Goal: Task Accomplishment & Management: Manage account settings

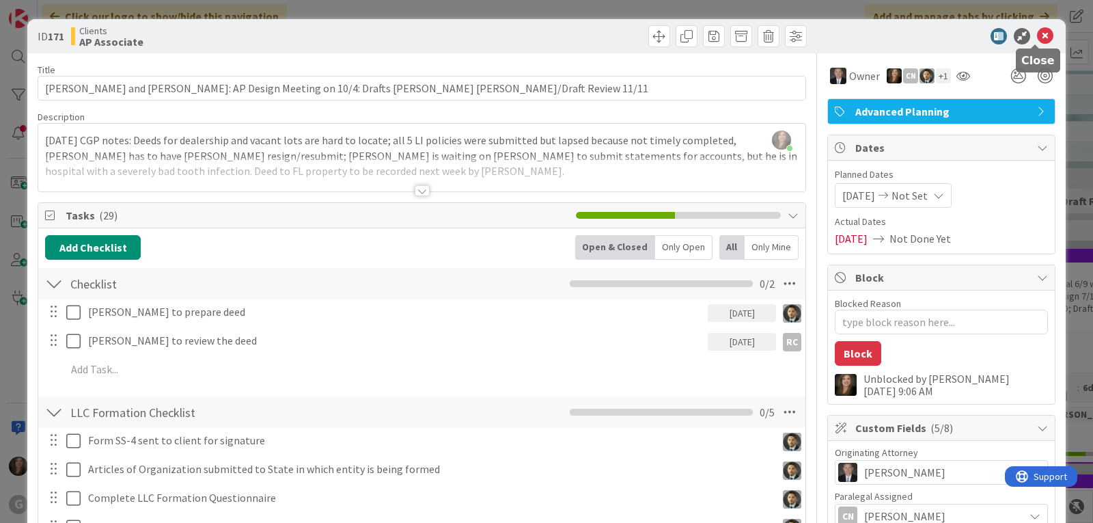
click at [1037, 38] on icon at bounding box center [1045, 36] width 16 height 16
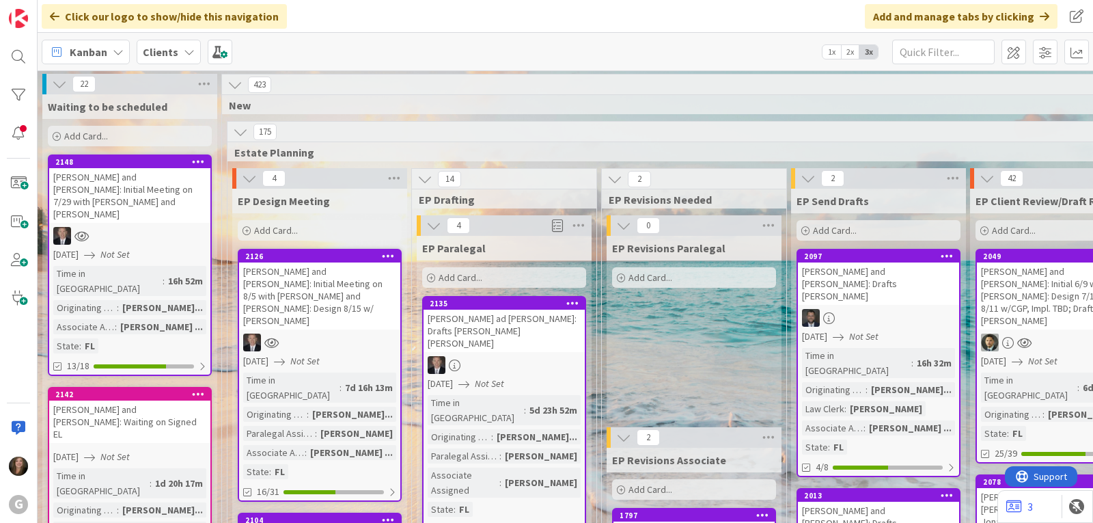
click at [4, 63] on div "G" at bounding box center [19, 261] width 38 height 523
click at [10, 61] on div at bounding box center [18, 56] width 27 height 27
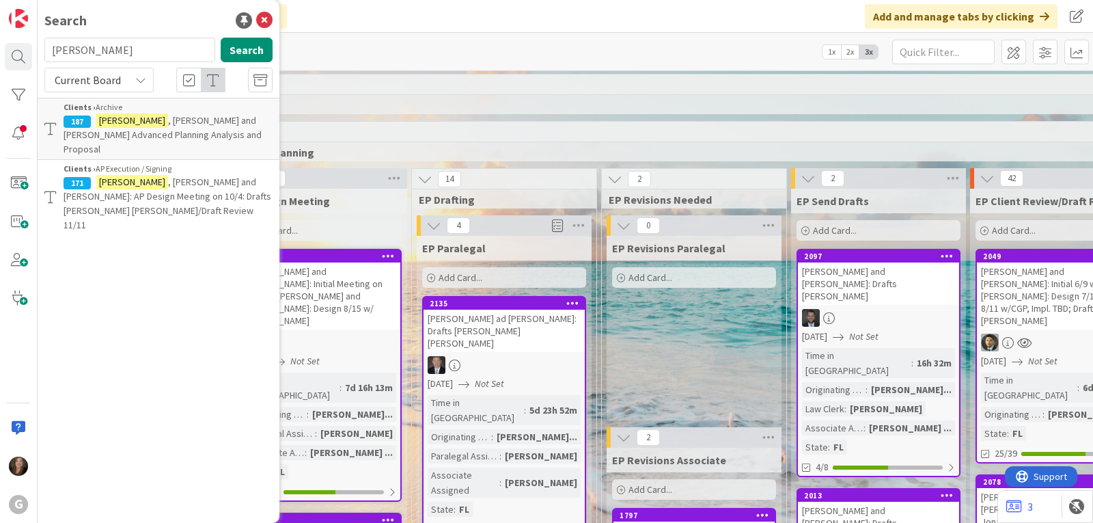
drag, startPoint x: 118, startPoint y: 54, endPoint x: 40, endPoint y: 54, distance: 77.2
click at [40, 54] on div "[PERSON_NAME] Search" at bounding box center [158, 53] width 245 height 30
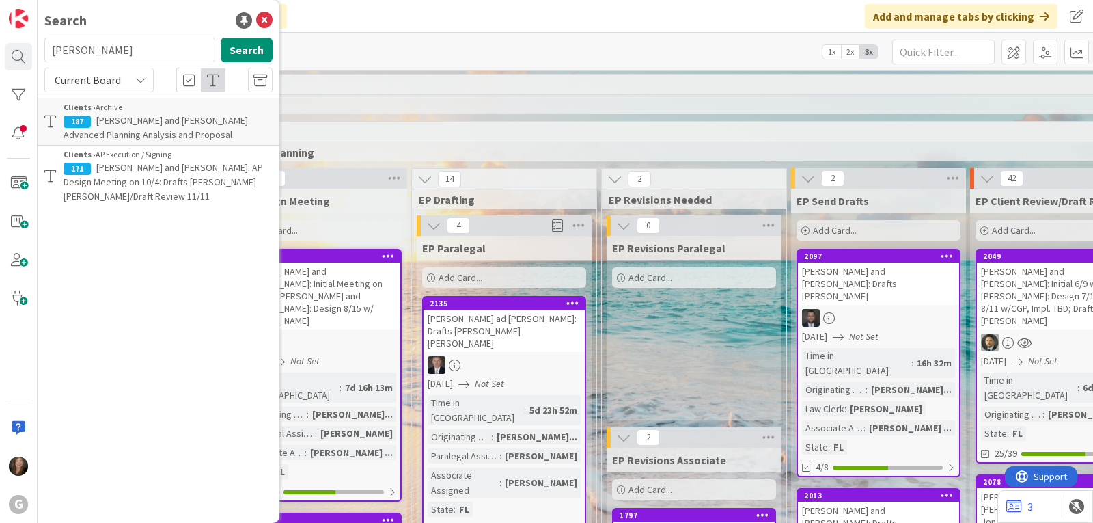
type input "[PERSON_NAME]"
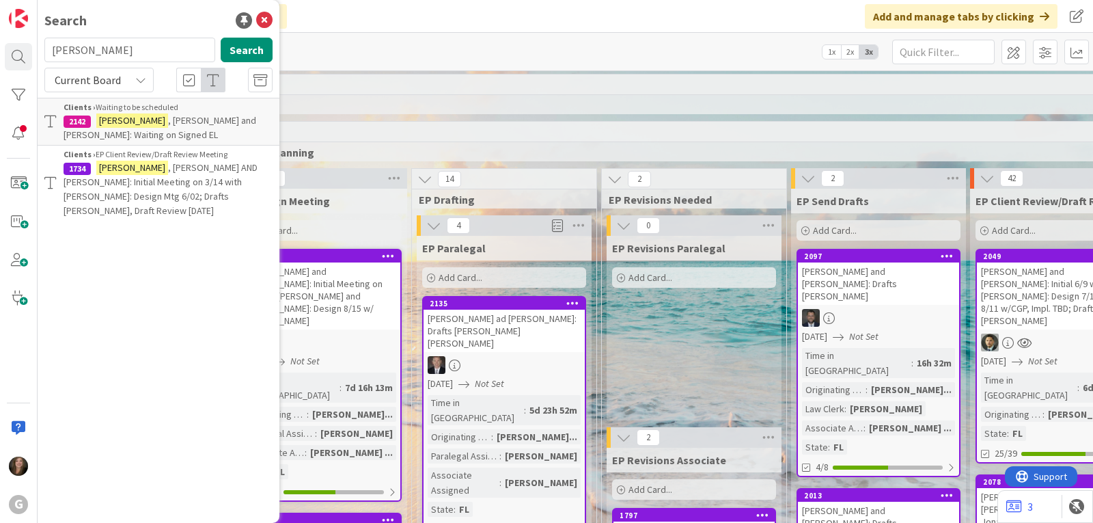
click at [107, 128] on p "[PERSON_NAME] and [PERSON_NAME]: Waiting on Signed EL" at bounding box center [168, 127] width 209 height 29
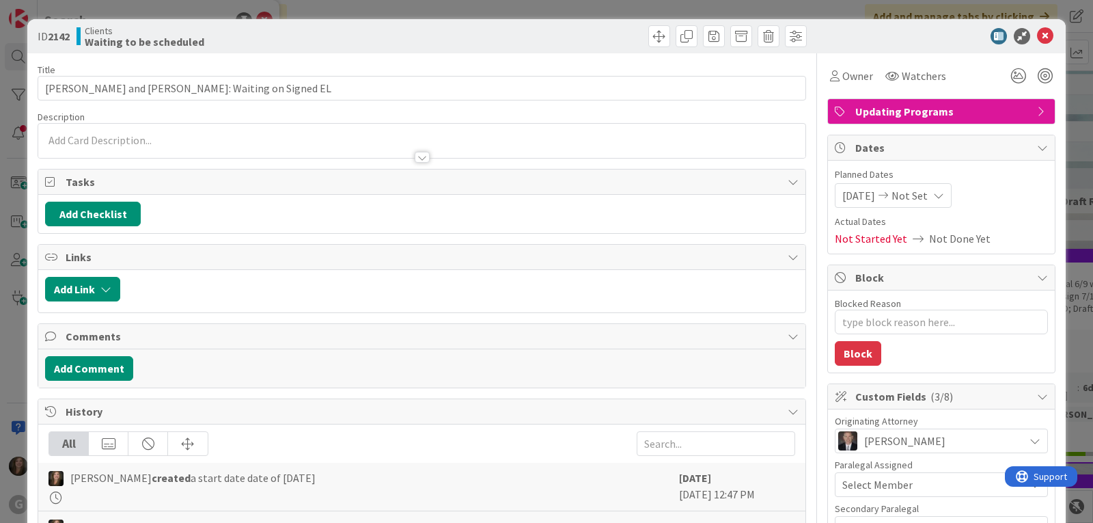
type textarea "x"
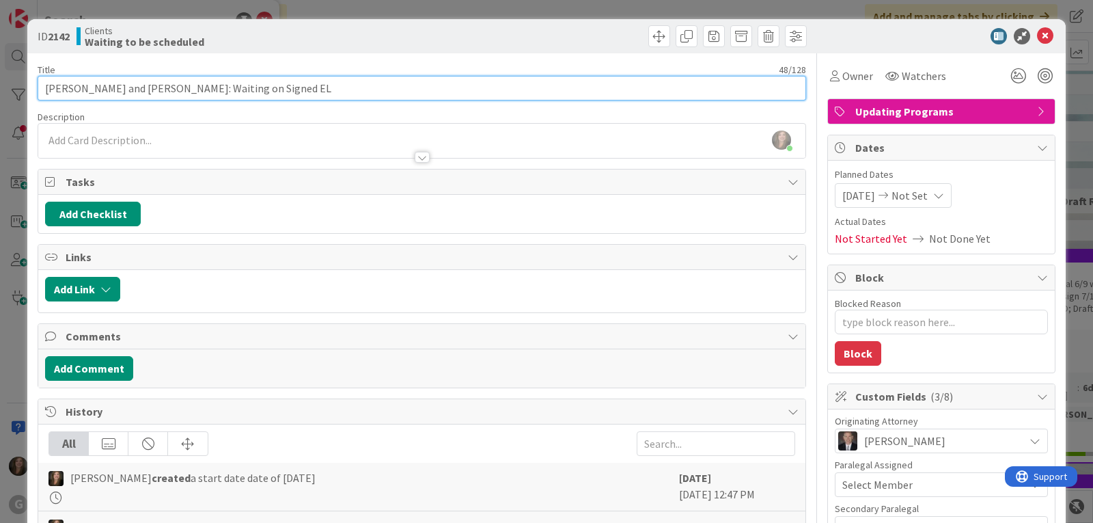
drag, startPoint x: 277, startPoint y: 90, endPoint x: 169, endPoint y: 90, distance: 108.0
click at [169, 90] on input "[PERSON_NAME] and [PERSON_NAME]: Waiting on Signed EL" at bounding box center [422, 88] width 769 height 25
type input "[PERSON_NAME] and [PERSON_NAME]: Signed EL"
type textarea "x"
type input "[PERSON_NAME] and [PERSON_NAME]: Signed EL Received"
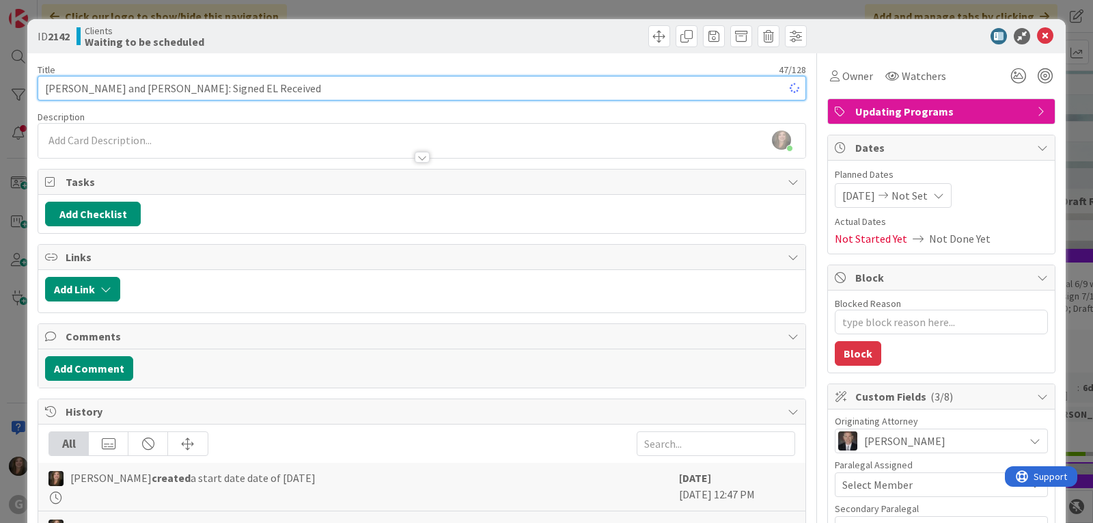
type textarea "x"
type input "[PERSON_NAME] and [PERSON_NAME]: Signed EL Received 8/"
type textarea "x"
type input "[PERSON_NAME] and [PERSON_NAME]: Signed EL Received 8/1"
type textarea "x"
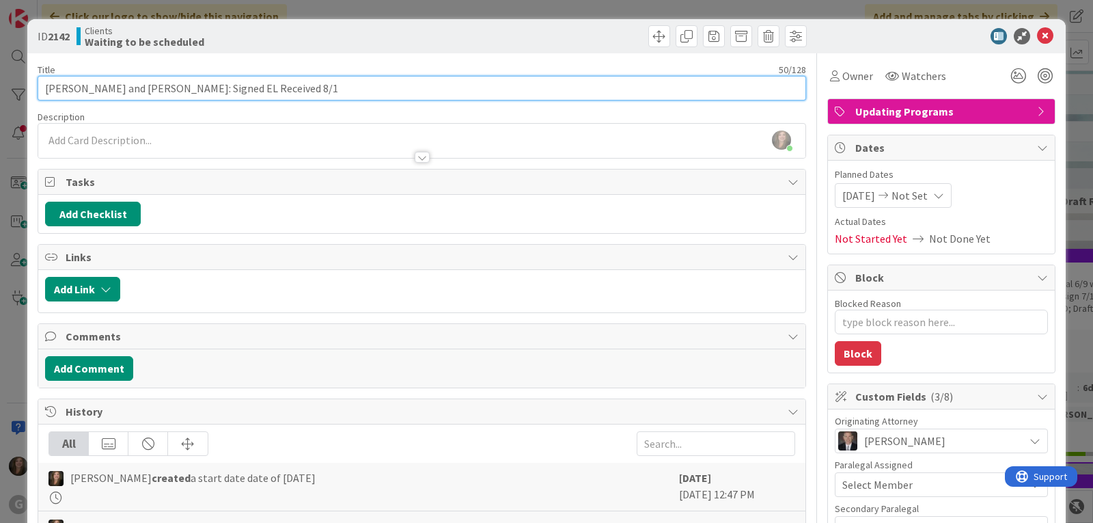
type input "[PERSON_NAME] and [PERSON_NAME]: Signed EL Received 8/12"
type textarea "x"
type input "[PERSON_NAME] and [PERSON_NAME]: Signed EL Received 8/12: [PERSON_NAME] to Sche…"
type textarea "x"
type input "[PERSON_NAME] and [PERSON_NAME]: Signed EL Received 8/12: [PERSON_NAME] to Sche…"
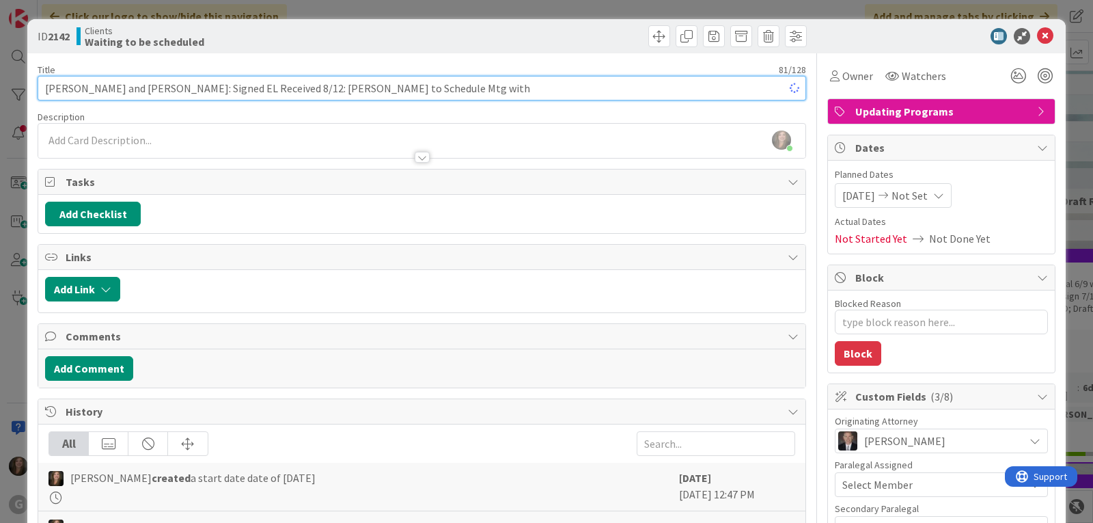
type textarea "x"
type input "[PERSON_NAME] and [PERSON_NAME]: Signed EL Received 8/12: [PERSON_NAME] to Sche…"
type textarea "x"
type input "[PERSON_NAME] and [PERSON_NAME]: Signed EL Received 8/12: [PERSON_NAME] to Sche…"
type textarea "x"
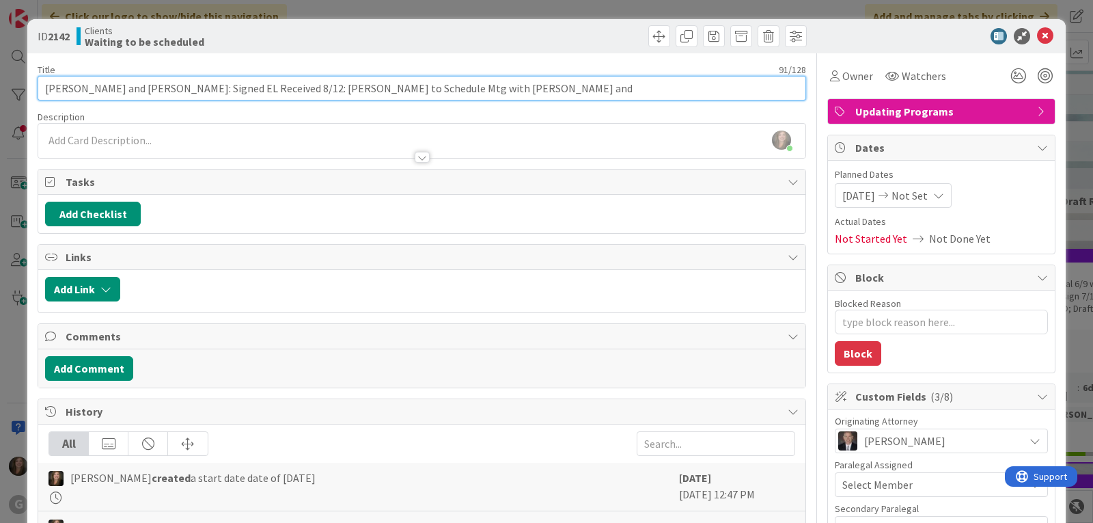
type input "[PERSON_NAME] and [PERSON_NAME]: Signed EL Received 8/12: [PERSON_NAME] to Sche…"
type textarea "x"
type input "[PERSON_NAME] and [PERSON_NAME]: Signed EL Received 8/12: [PERSON_NAME] to Sche…"
type textarea "x"
type input "[PERSON_NAME] and [PERSON_NAME]: Signed EL Received 8/12: [PERSON_NAME] to Sche…"
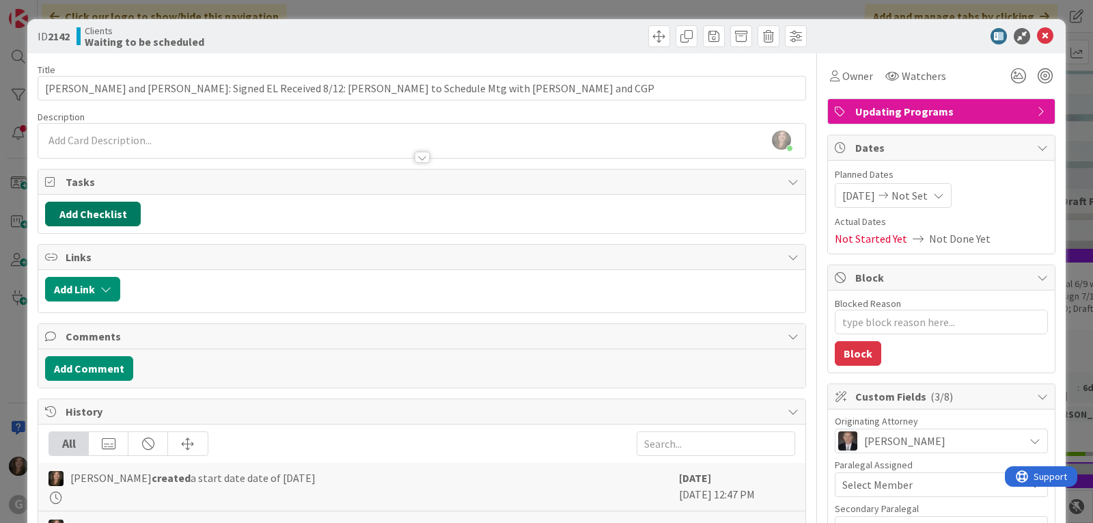
click at [119, 219] on button "Add Checklist" at bounding box center [93, 214] width 96 height 25
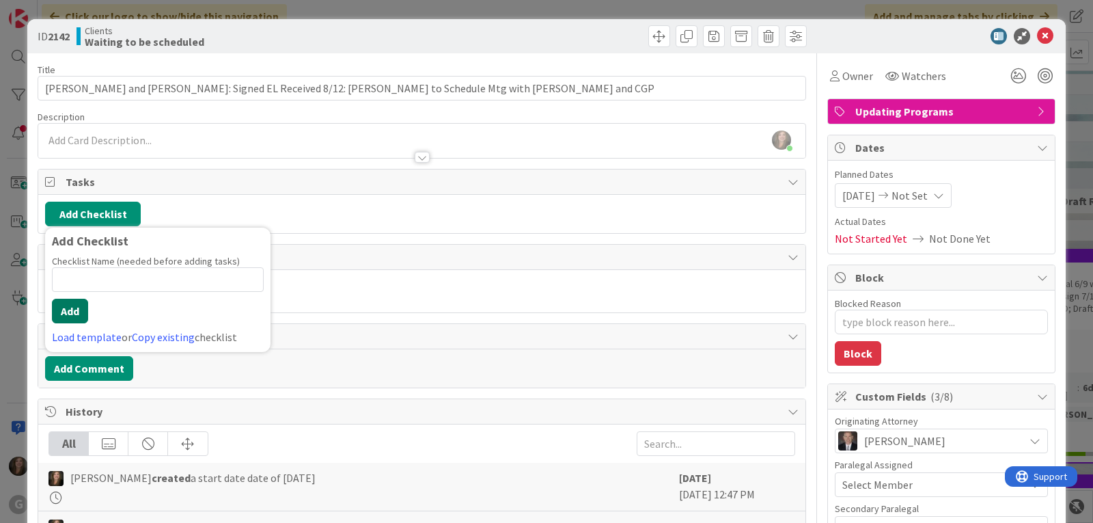
click at [74, 312] on button "Add" at bounding box center [70, 311] width 36 height 25
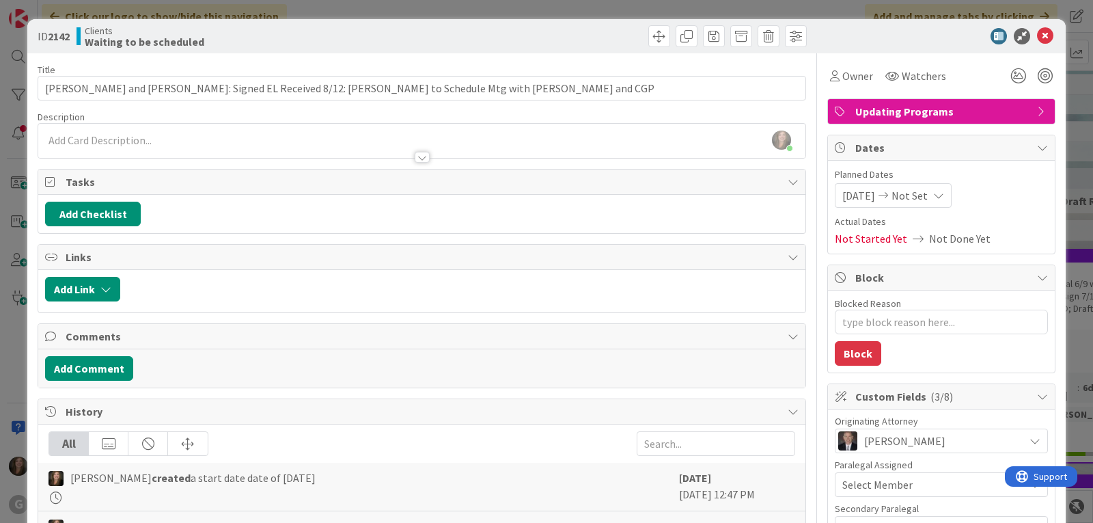
type textarea "x"
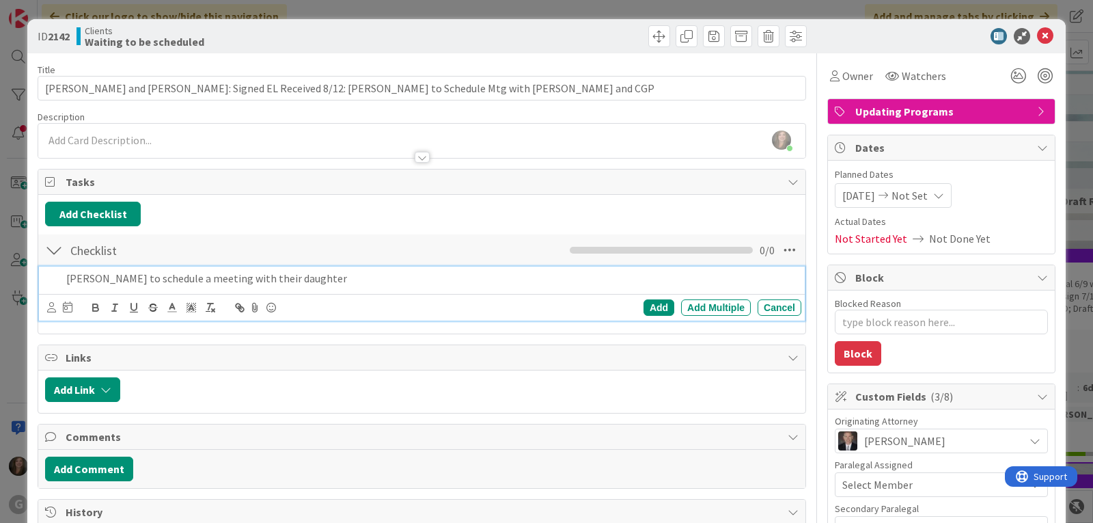
click at [383, 282] on p "[PERSON_NAME] to schedule a meeting with their daughter" at bounding box center [431, 279] width 730 height 16
click at [413, 280] on p "[PERSON_NAME] to schedule a meeting with their daughter, [PERSON_NAME][EMAIL_AD…" at bounding box center [431, 279] width 730 height 16
click at [49, 305] on icon at bounding box center [51, 307] width 9 height 10
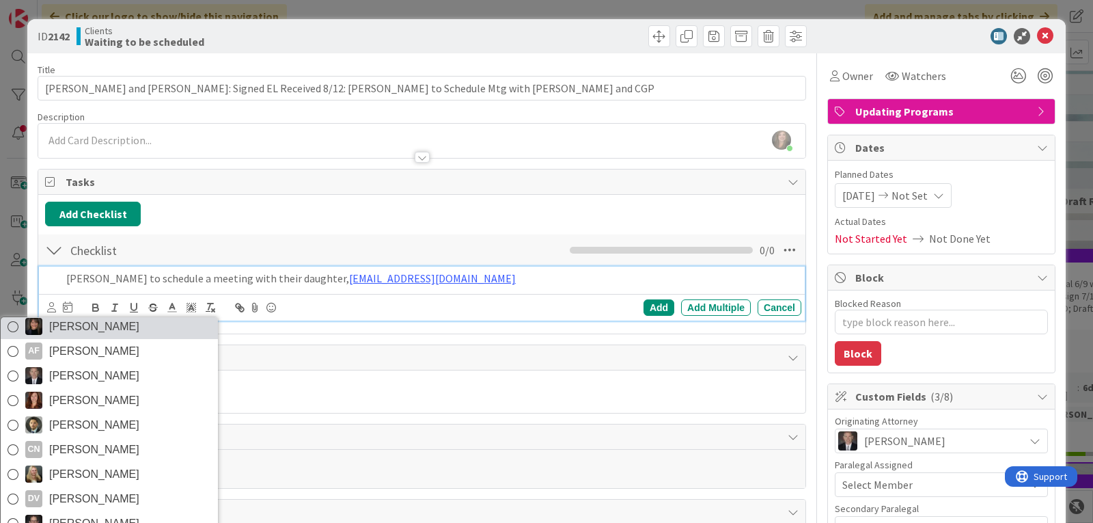
scroll to position [97, 0]
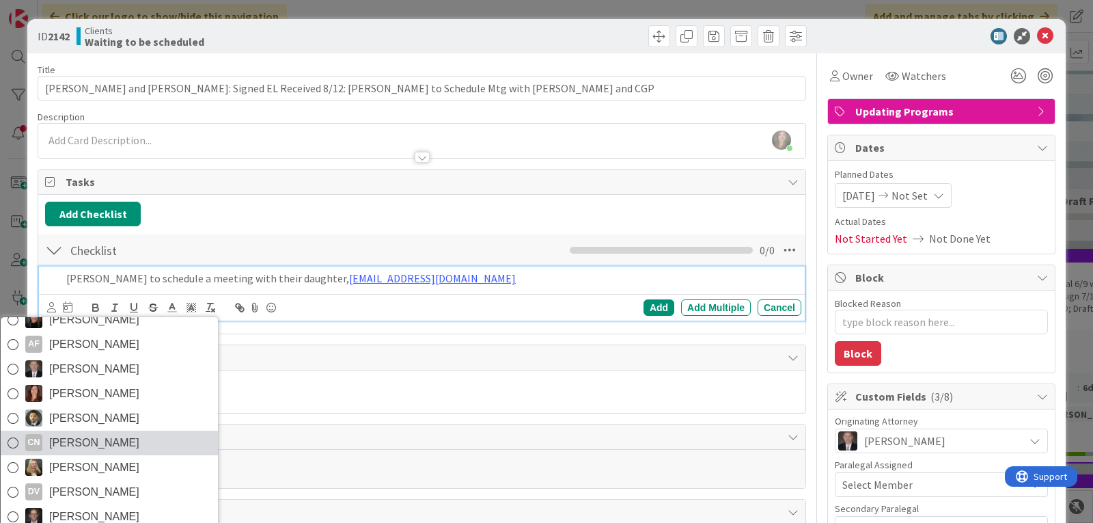
click at [69, 435] on span "[PERSON_NAME]" at bounding box center [94, 443] width 90 height 21
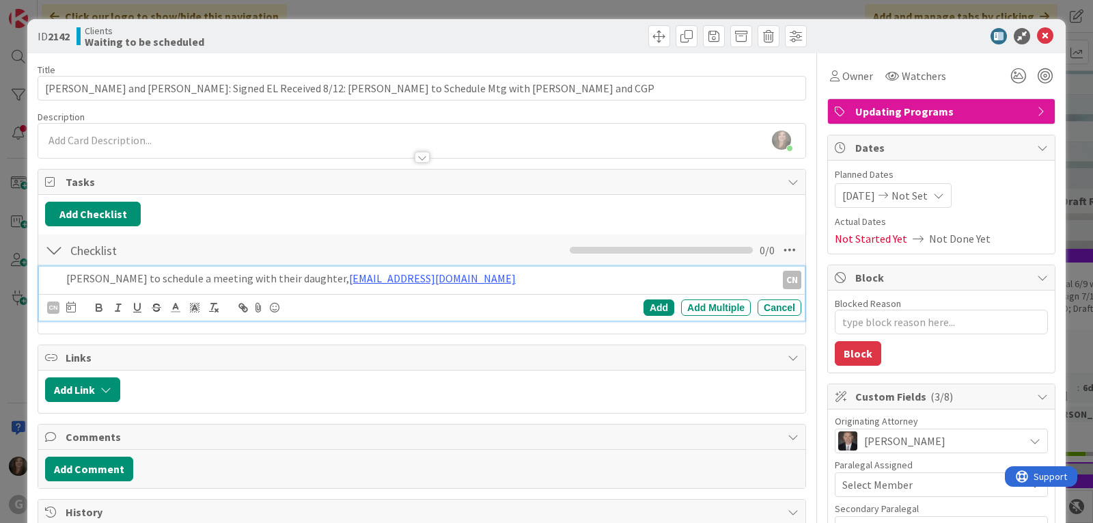
click at [425, 283] on p "[PERSON_NAME] to schedule a meeting with their daughter, [PERSON_NAME][EMAIL_AD…" at bounding box center [418, 279] width 705 height 16
click at [644, 303] on div "Add" at bounding box center [659, 307] width 31 height 16
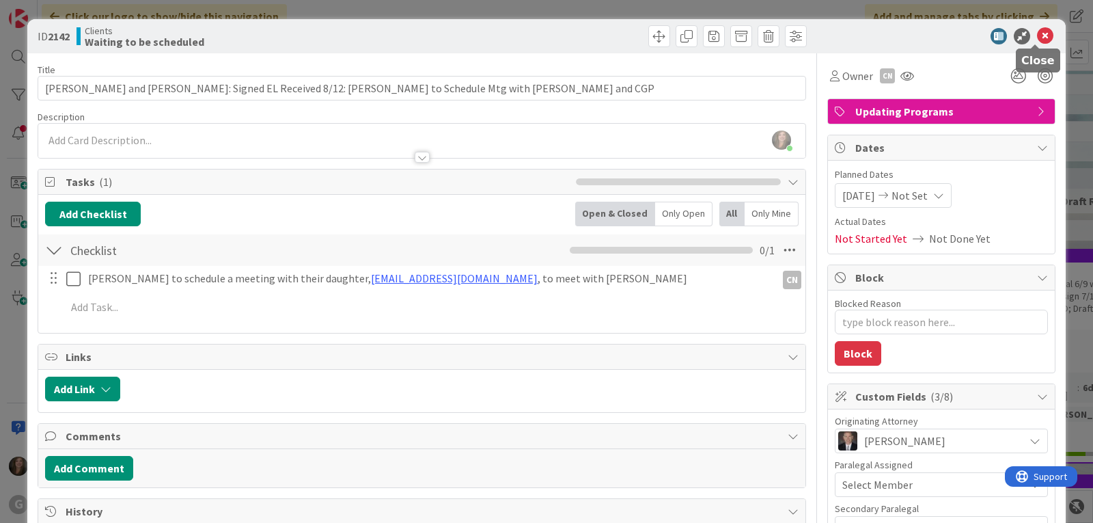
click at [1037, 31] on icon at bounding box center [1045, 36] width 16 height 16
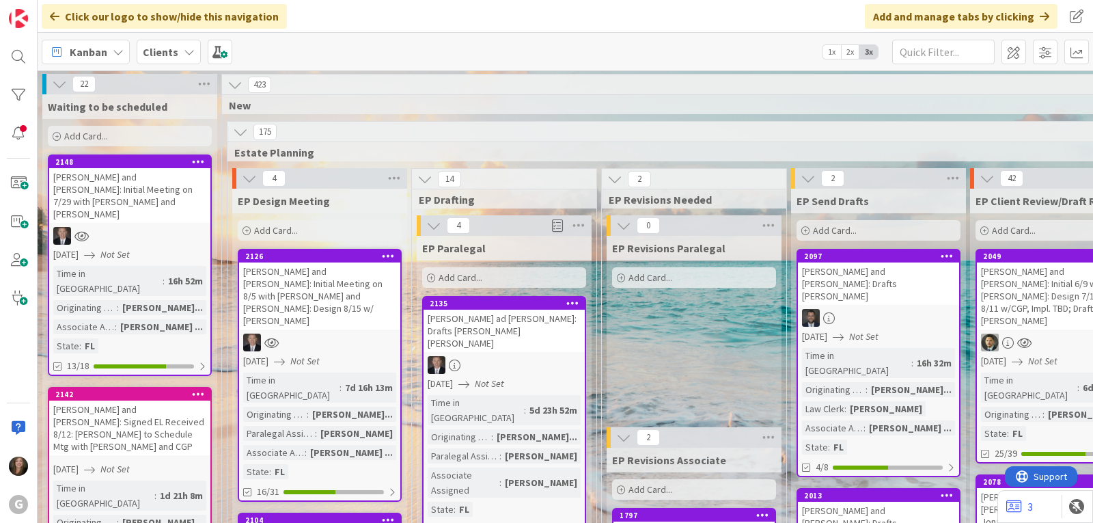
click at [149, 227] on div at bounding box center [129, 236] width 161 height 18
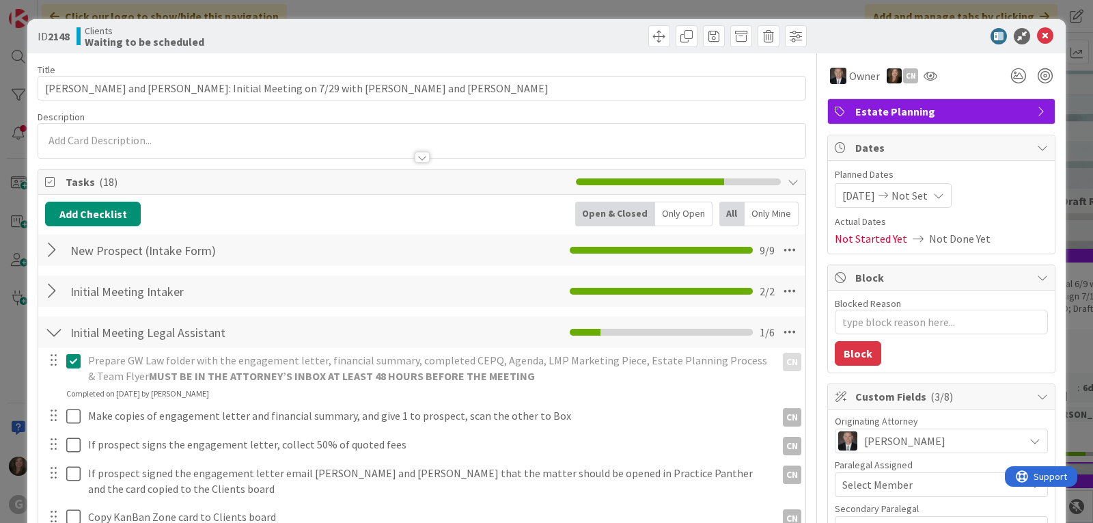
type textarea "x"
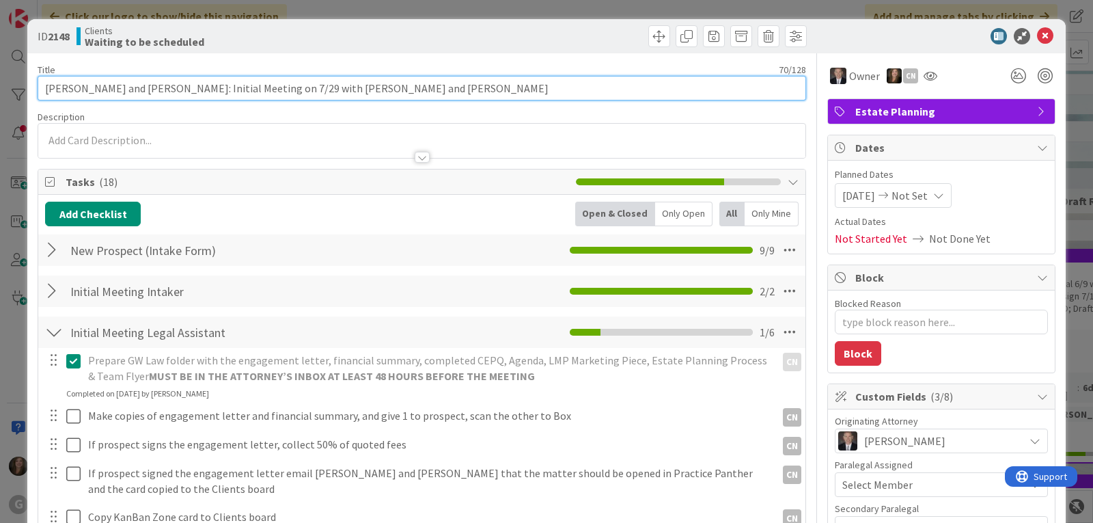
click at [353, 91] on input "[PERSON_NAME] and [PERSON_NAME]: Initial Meeting on 7/29 with [PERSON_NAME] and…" at bounding box center [422, 88] width 769 height 25
type input "[PERSON_NAME] and [PERSON_NAME]: Initial Meeting on 7/29 with [PERSON_NAME] and…"
type textarea "x"
type input "[PERSON_NAME] and [PERSON_NAME]: Initial Meeting on 7/29 with [PERSON_NAME] and…"
type textarea "x"
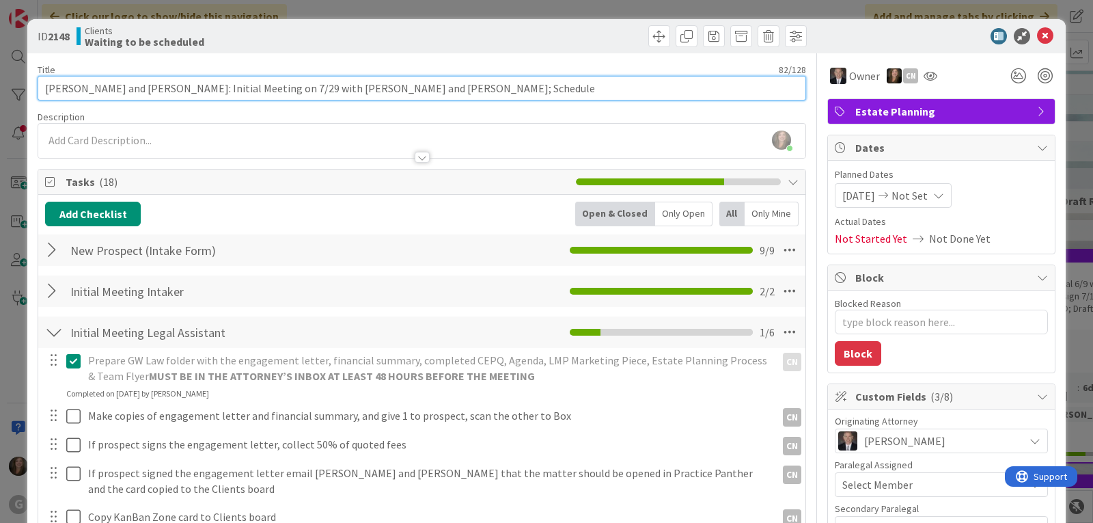
type input "[PERSON_NAME] and [PERSON_NAME]: Initial Meeting on 7/29 with [PERSON_NAME] and…"
type textarea "x"
type input "[PERSON_NAME] and [PERSON_NAME]: Initial Meeting on 7/29 with [PERSON_NAME] and…"
type textarea "x"
type input "[PERSON_NAME] and [PERSON_NAME]: Initial Meeting on 7/29 with [PERSON_NAME] and…"
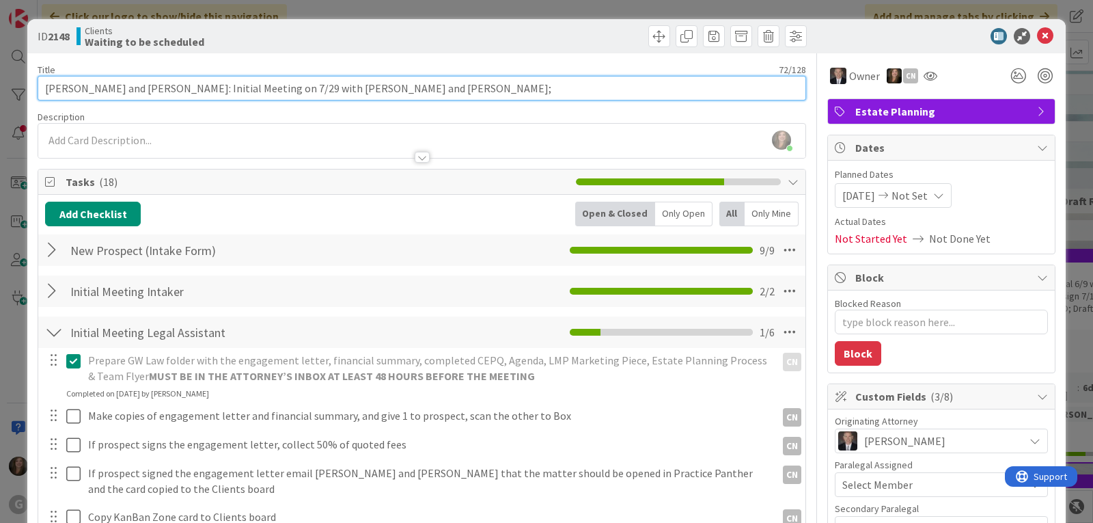
type textarea "x"
type input "[PERSON_NAME] and [PERSON_NAME]: Initial Meeting on 7/29 with [PERSON_NAME] and…"
type textarea "x"
type input "[PERSON_NAME] and [PERSON_NAME]: Initial Meeting on 7/29 with [PERSON_NAME] and…"
type textarea "x"
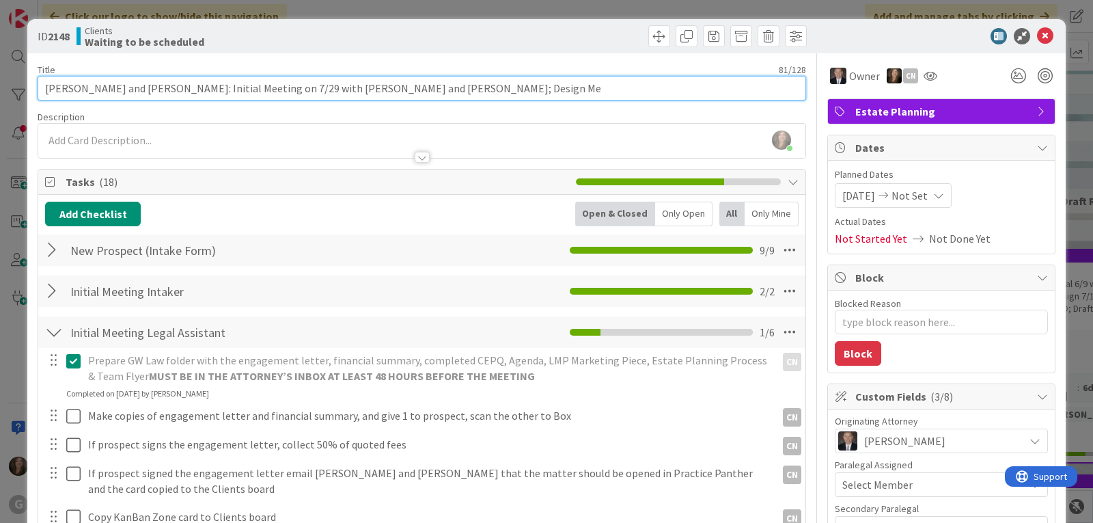
type input "[PERSON_NAME] and [PERSON_NAME]: Initial Meeting on 7/29 with [PERSON_NAME] and…"
type textarea "x"
type input "[PERSON_NAME] and [PERSON_NAME]: Initial Meeting on 7/29 with [PERSON_NAME] and…"
type textarea "x"
type input "[PERSON_NAME] and [PERSON_NAME]: Initial Meeting on 7/29 with [PERSON_NAME] and…"
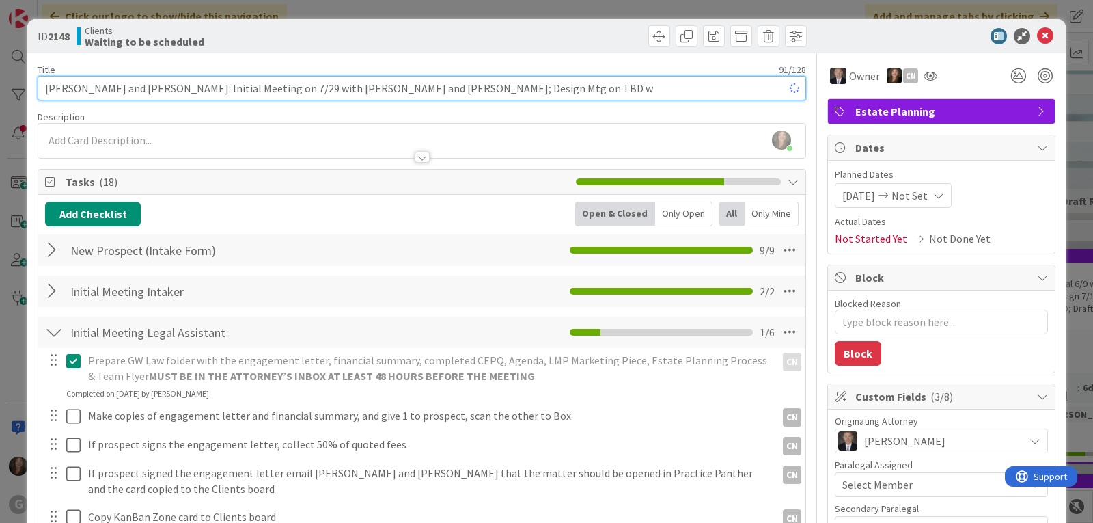
type textarea "x"
type input "[PERSON_NAME] and [PERSON_NAME]: Initial Meeting on 7/29 with [PERSON_NAME] and…"
type textarea "x"
type input "[PERSON_NAME] and [PERSON_NAME]: Initial Meeting on 7/29 with [PERSON_NAME] and…"
type textarea "x"
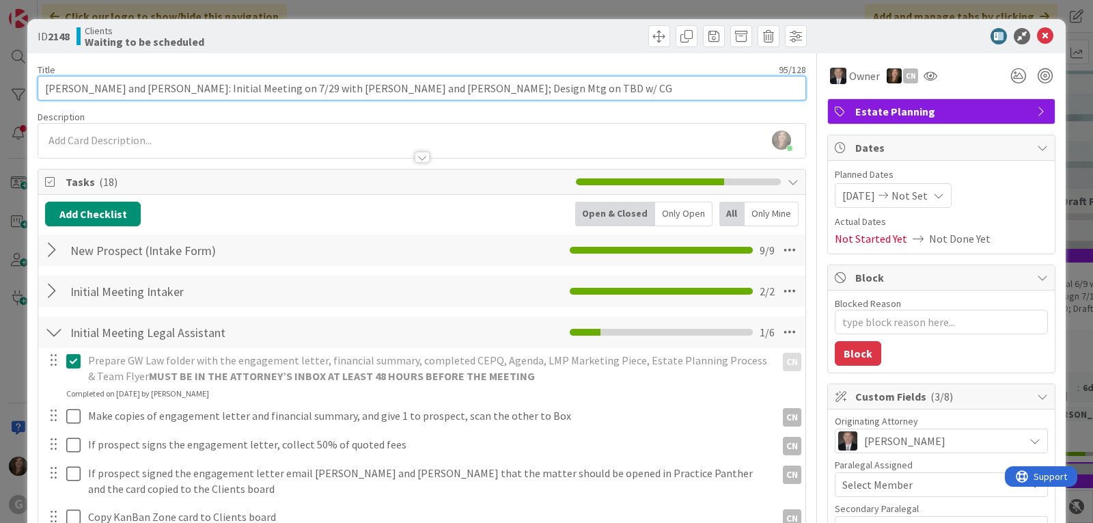
type input "[PERSON_NAME] and [PERSON_NAME]: Initial Meeting on 7/29 with [PERSON_NAME] and…"
type textarea "x"
type input "[PERSON_NAME] and [PERSON_NAME]: Initial Meeting on 7/29 with [PERSON_NAME] and…"
type textarea "x"
type input "[PERSON_NAME] and [PERSON_NAME]: Initial Meeting on 7/29 with [PERSON_NAME] and…"
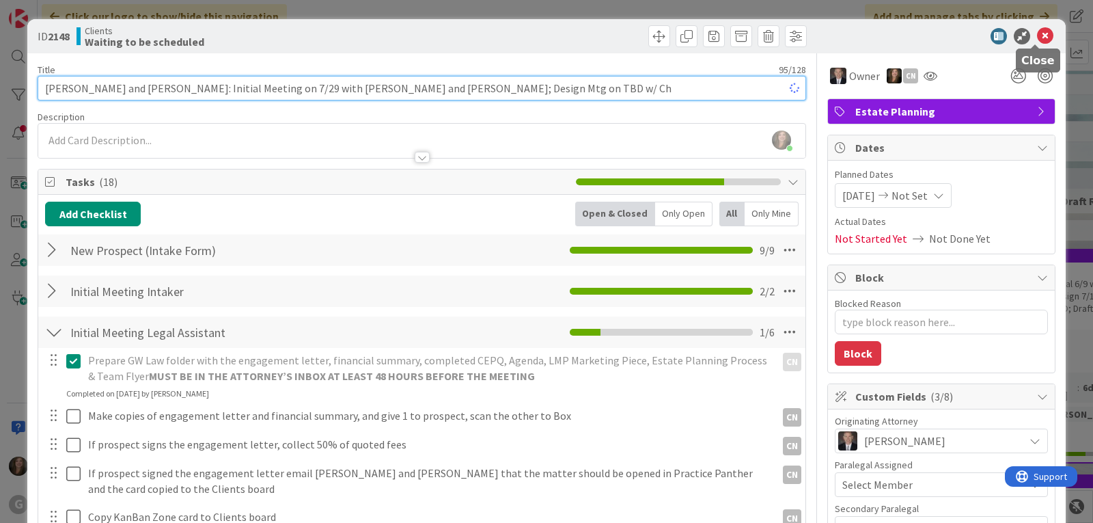
type textarea "x"
type input "[PERSON_NAME] and [PERSON_NAME]: Initial Meeting on 7/29 with [PERSON_NAME] and…"
type textarea "x"
type input "[PERSON_NAME] and [PERSON_NAME]: Initial Meeting on 7/29 with [PERSON_NAME] and…"
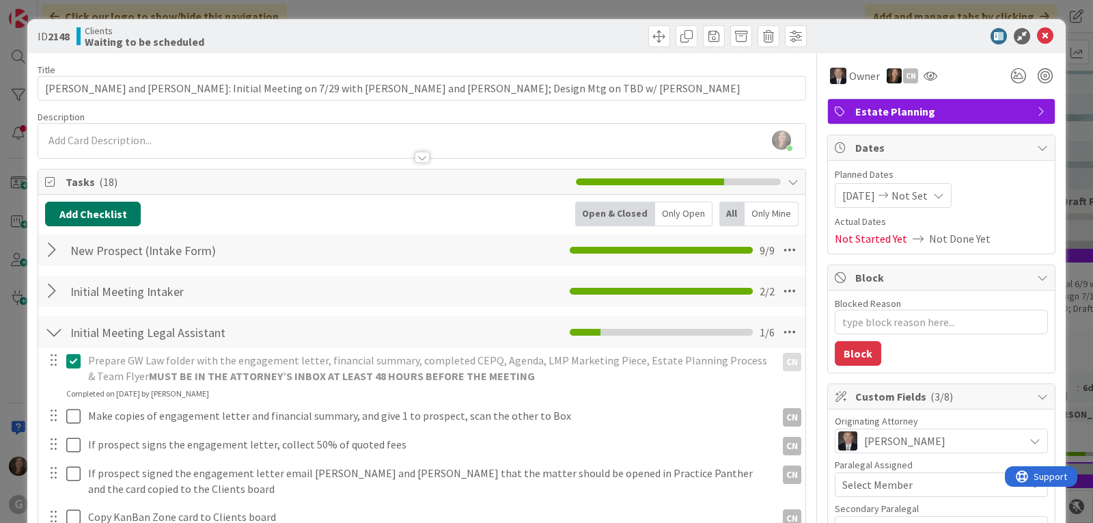
click at [100, 217] on button "Add Checklist" at bounding box center [93, 214] width 96 height 25
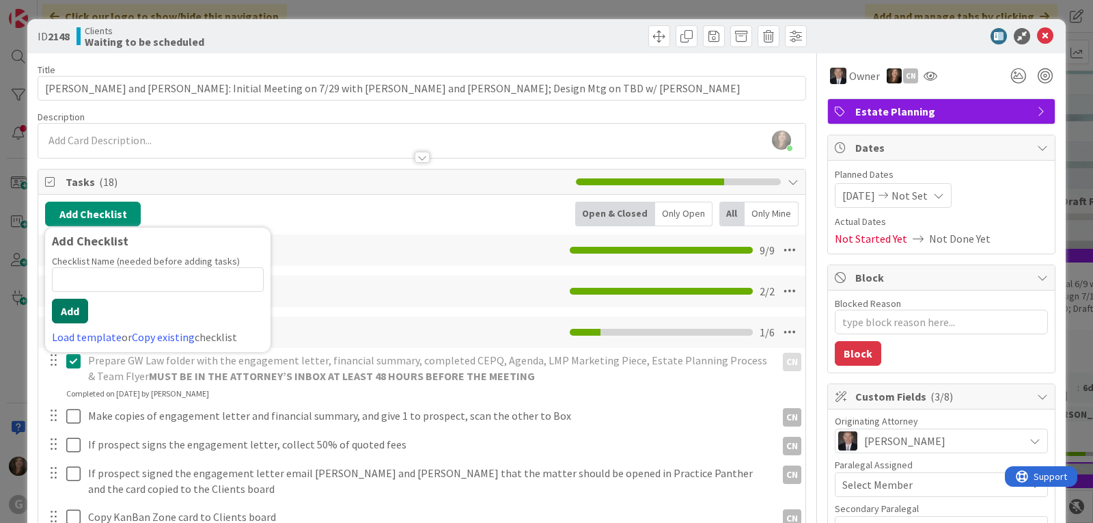
click at [70, 309] on button "Add" at bounding box center [70, 311] width 36 height 25
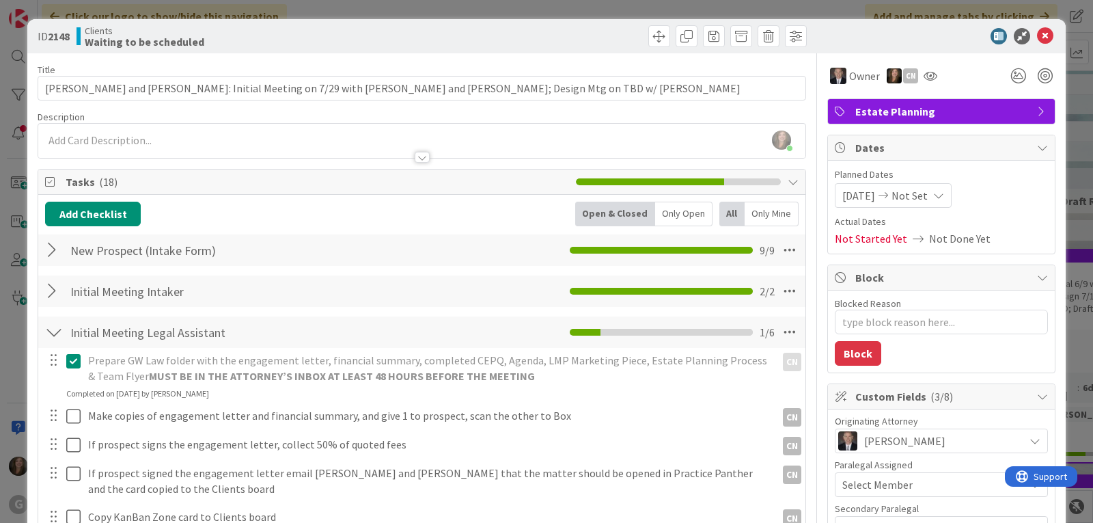
type textarea "x"
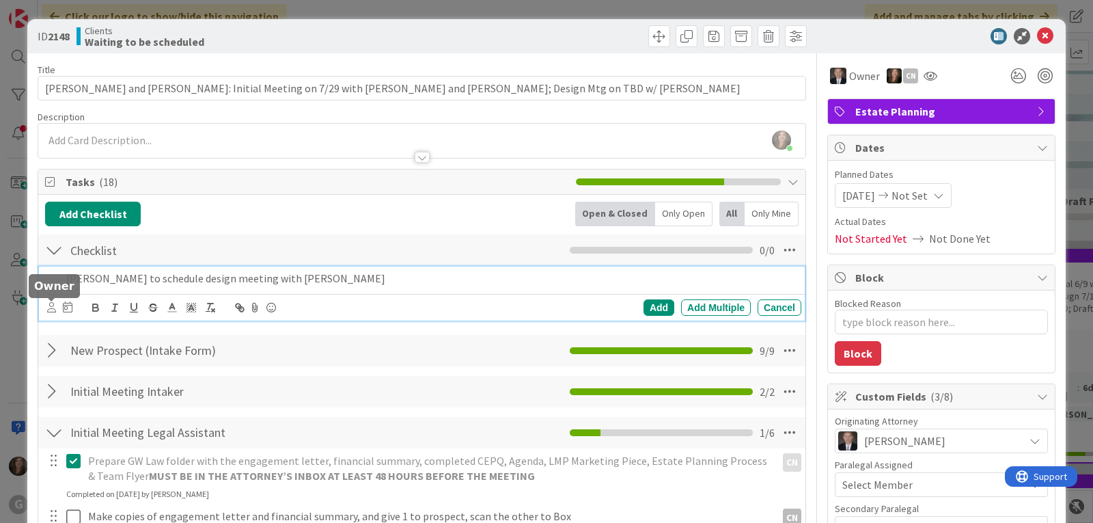
click at [52, 306] on icon at bounding box center [51, 307] width 9 height 10
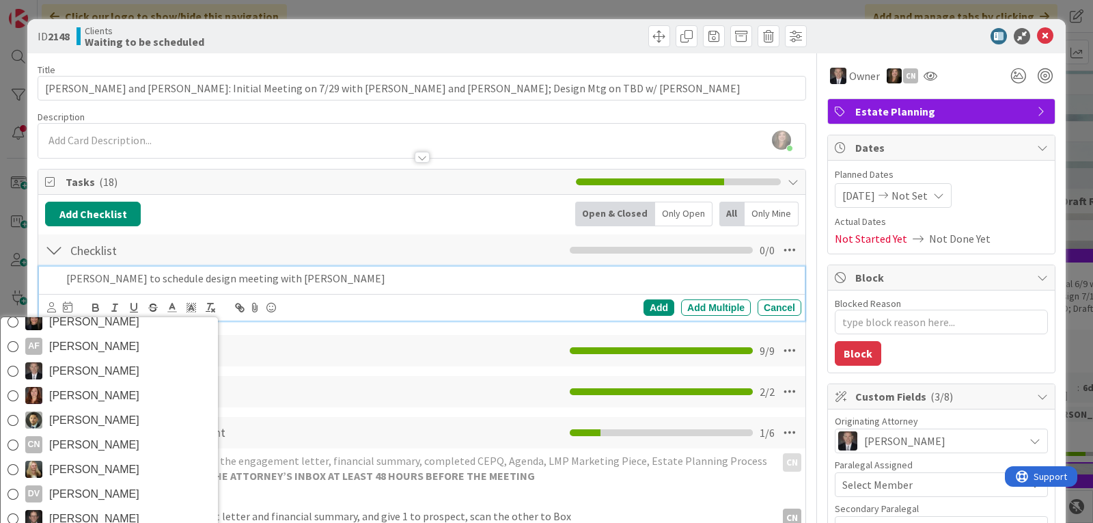
scroll to position [97, 0]
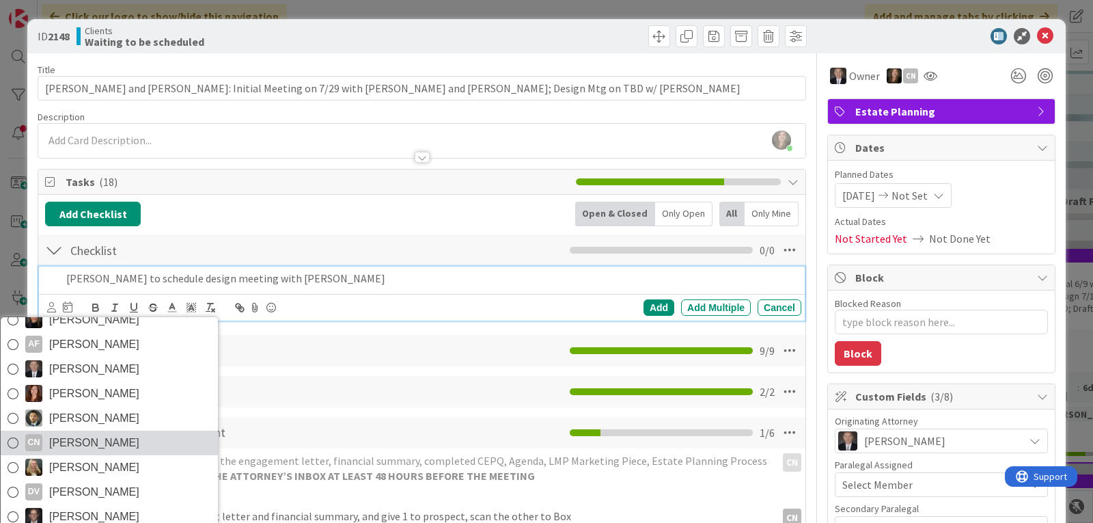
click at [90, 441] on span "[PERSON_NAME]" at bounding box center [94, 443] width 90 height 21
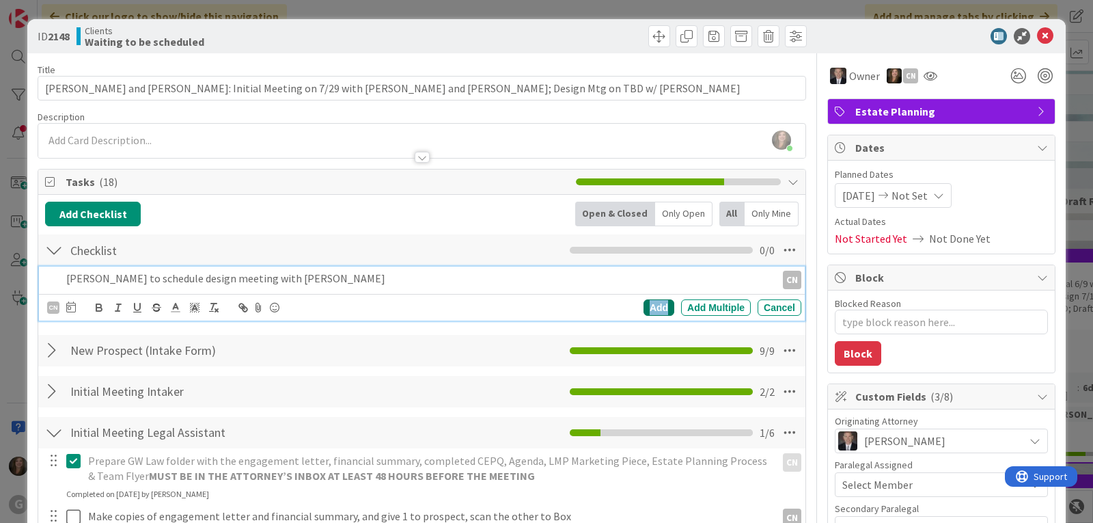
click at [645, 309] on div "Add" at bounding box center [659, 307] width 31 height 16
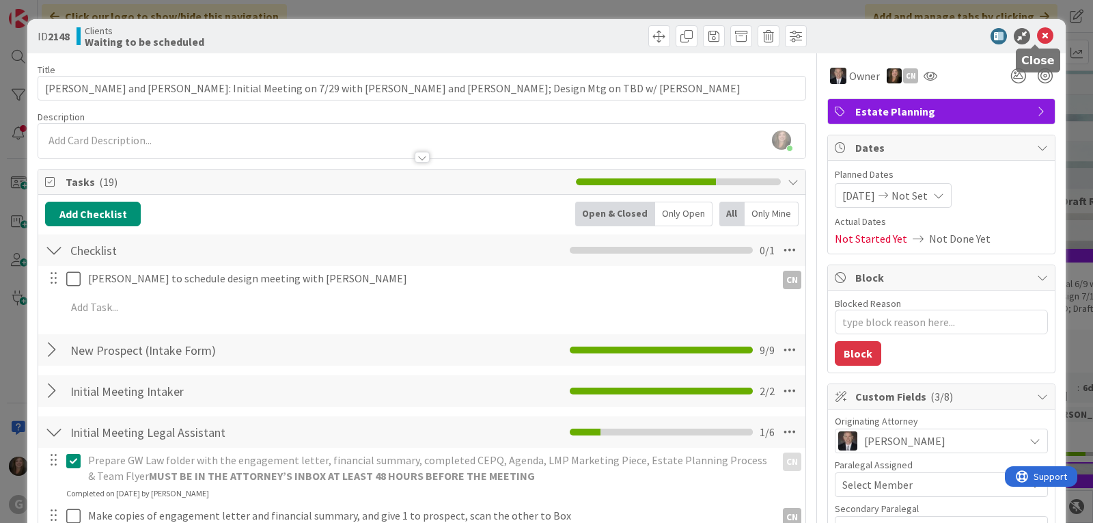
click at [1037, 34] on icon at bounding box center [1045, 36] width 16 height 16
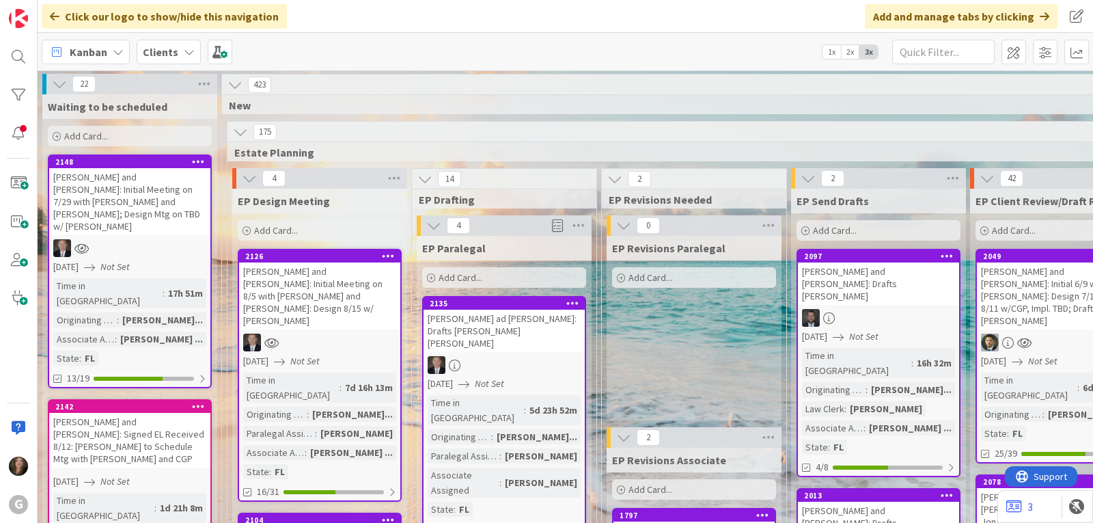
click at [101, 413] on div "[PERSON_NAME] and [PERSON_NAME]: Signed EL Received 8/12: [PERSON_NAME] to Sche…" at bounding box center [129, 440] width 161 height 55
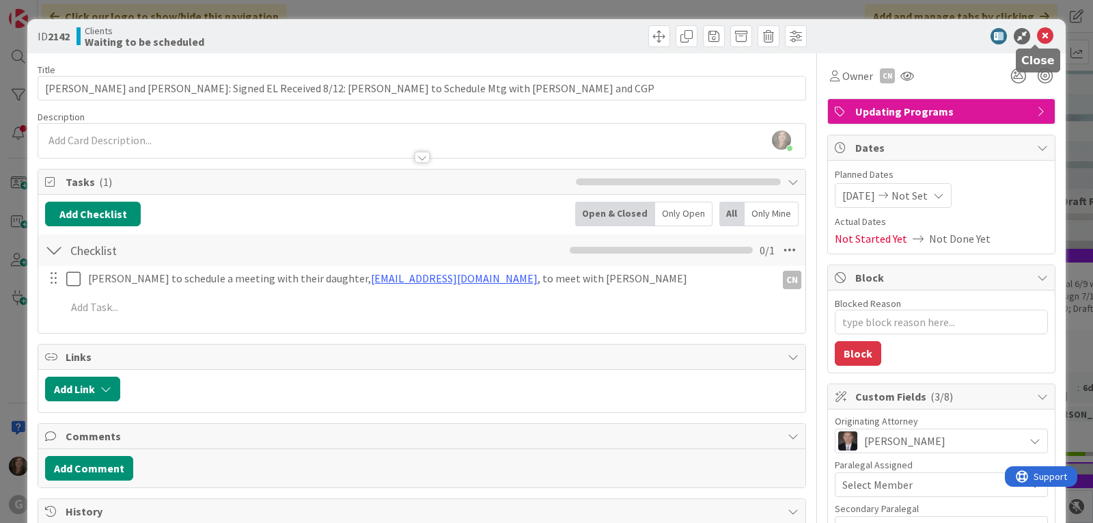
click at [1037, 35] on icon at bounding box center [1045, 36] width 16 height 16
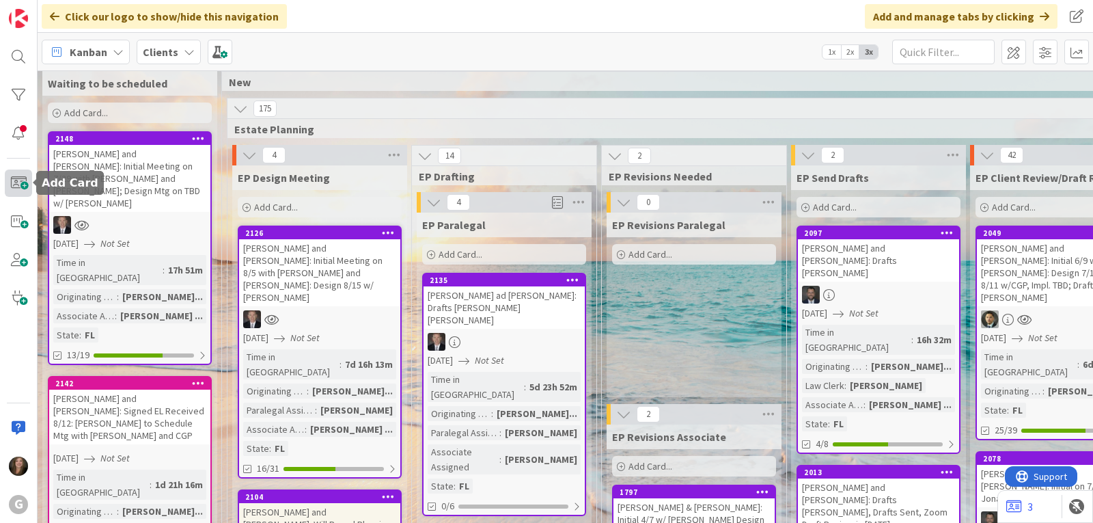
click at [19, 184] on span at bounding box center [18, 182] width 27 height 27
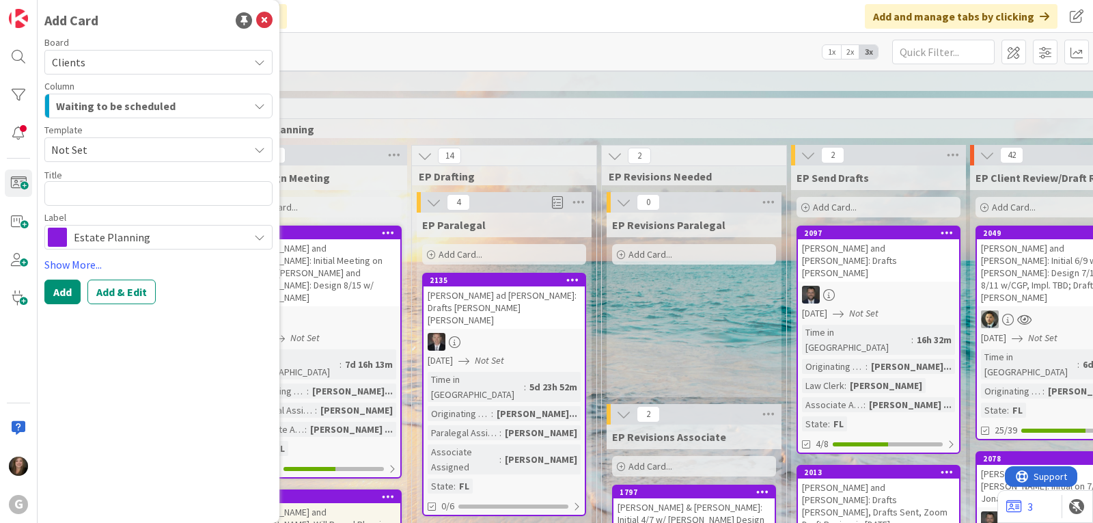
click at [215, 232] on span "Estate Planning" at bounding box center [158, 237] width 168 height 19
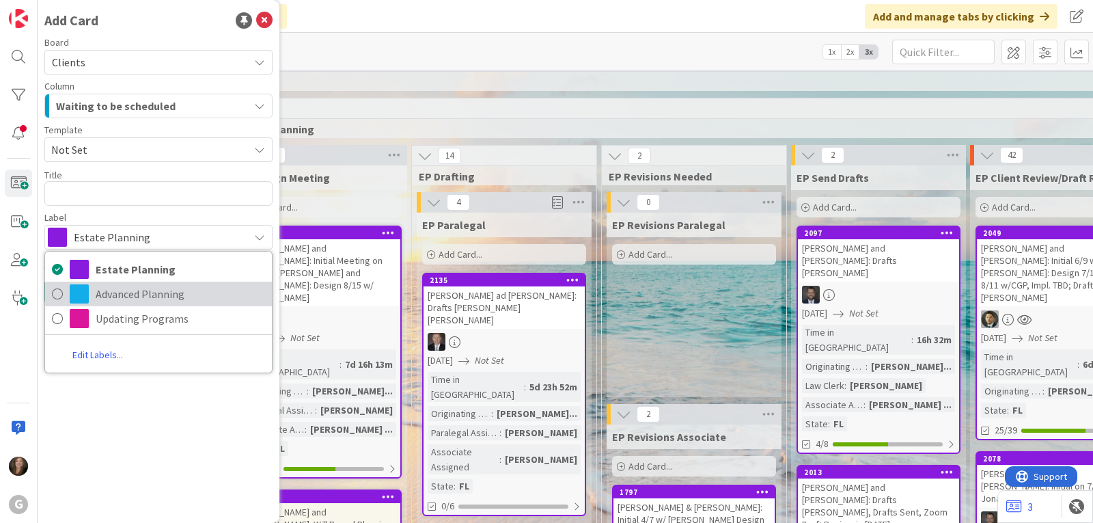
click at [154, 291] on span "Advanced Planning" at bounding box center [180, 294] width 169 height 21
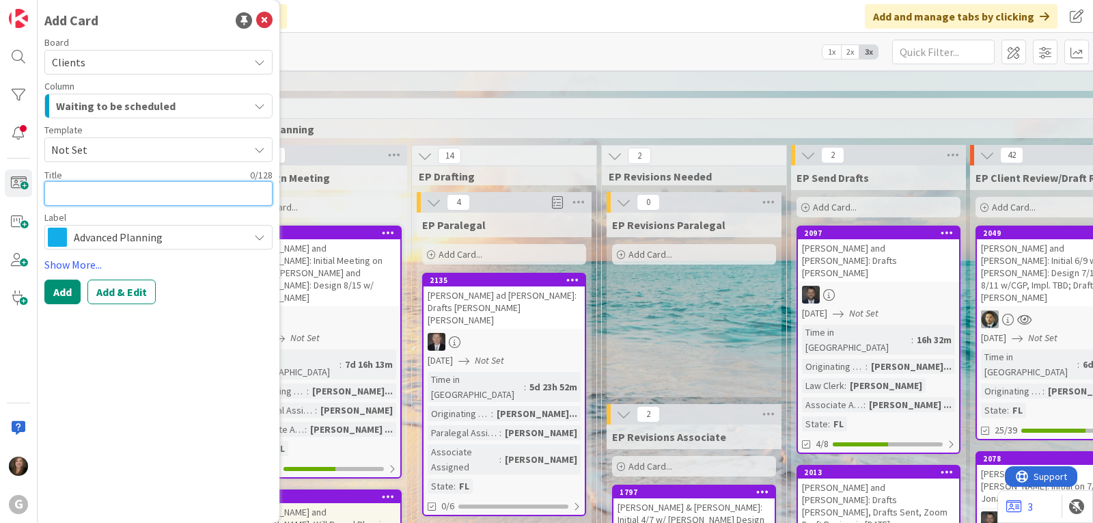
click at [98, 198] on textarea at bounding box center [158, 193] width 228 height 25
type textarea "x"
type textarea "A"
type textarea "x"
type textarea "Ad"
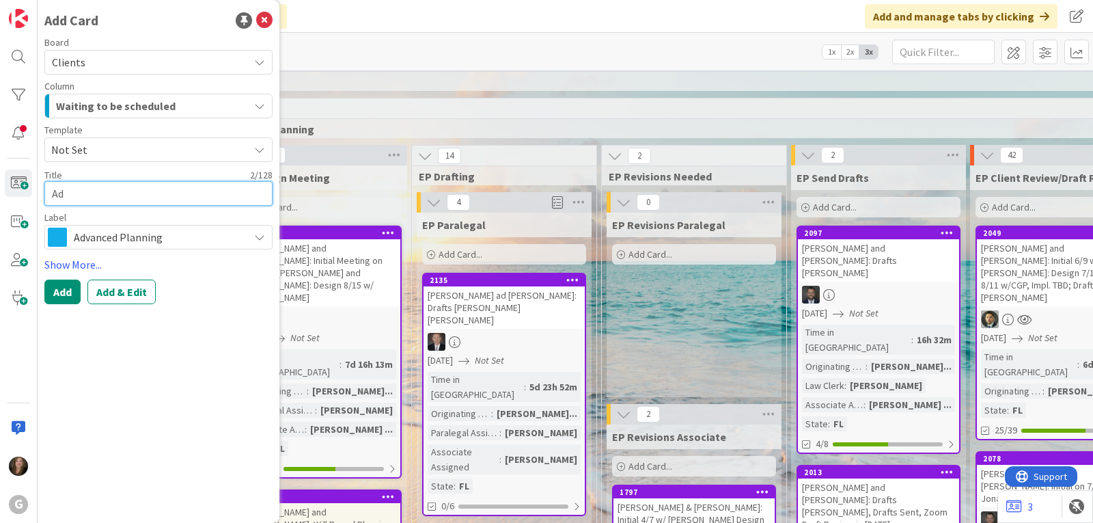
type textarea "x"
type textarea "Ada"
type textarea "x"
type textarea "[PERSON_NAME]"
type textarea "x"
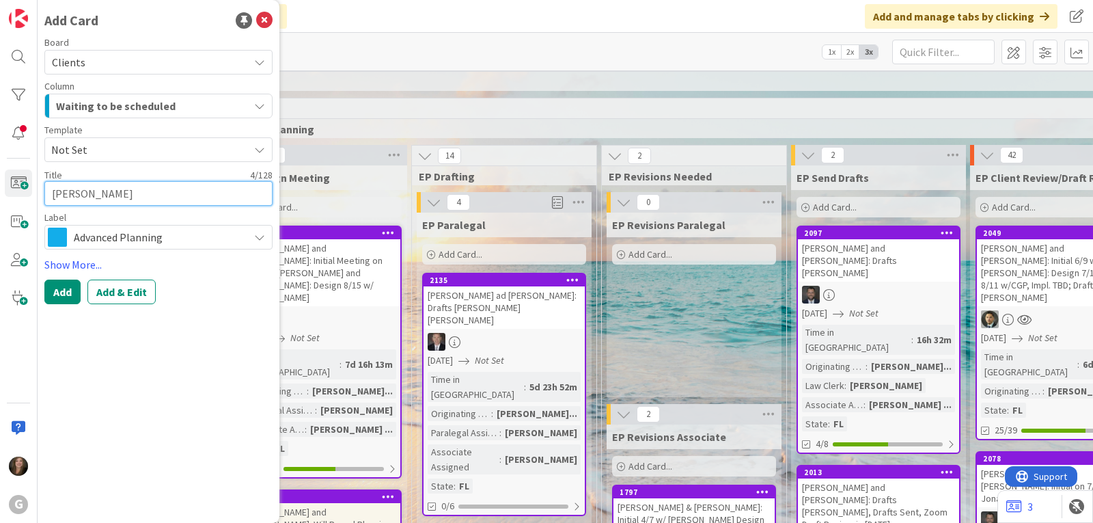
type textarea "[PERSON_NAME]"
type textarea "x"
type textarea "[PERSON_NAME],"
type textarea "x"
type textarea "[PERSON_NAME],"
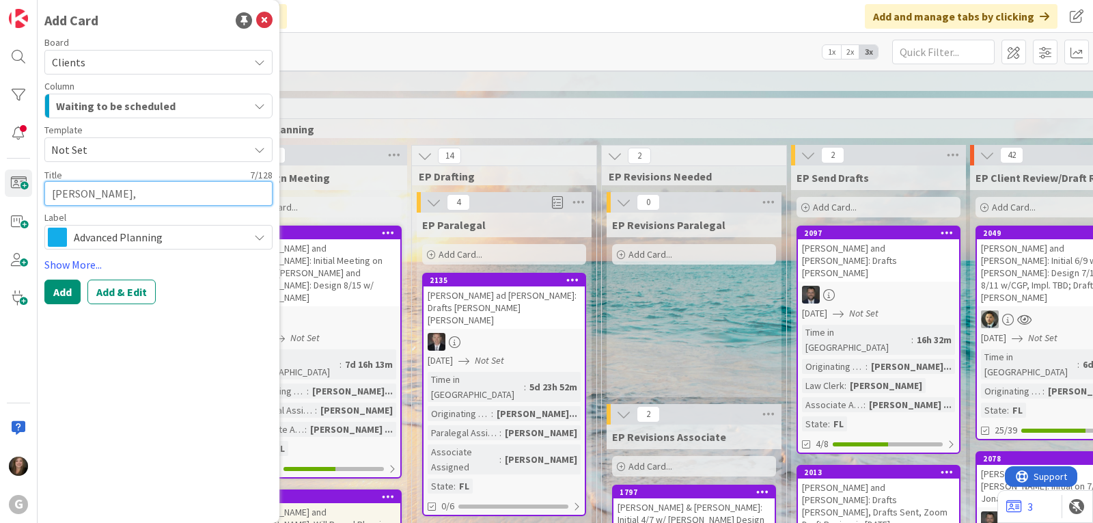
type textarea "x"
type textarea "[PERSON_NAME], M"
type textarea "x"
type textarea "[PERSON_NAME]"
type textarea "x"
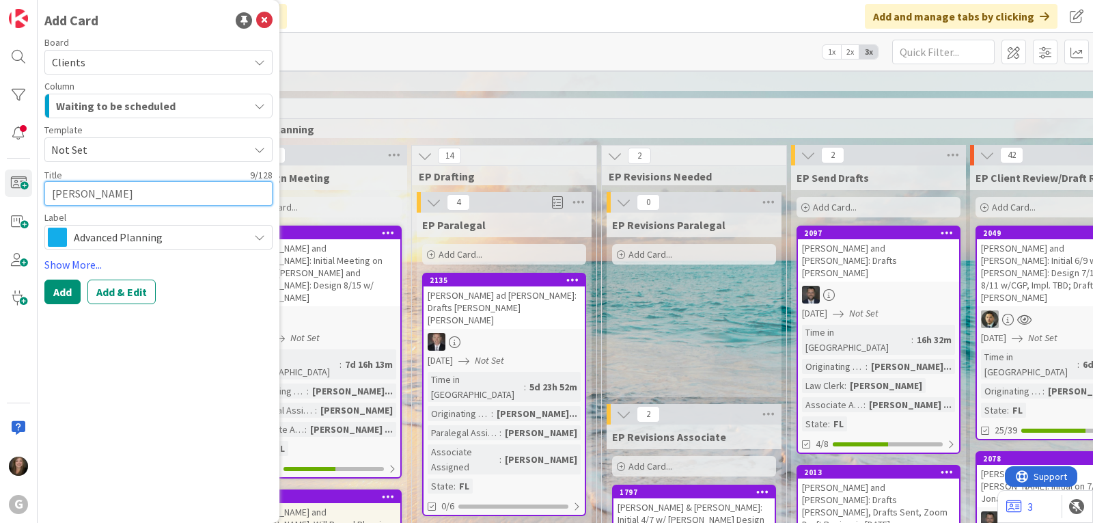
type textarea "[PERSON_NAME], M"
type textarea "x"
type textarea "[PERSON_NAME]"
type textarea "x"
type textarea "[PERSON_NAME]"
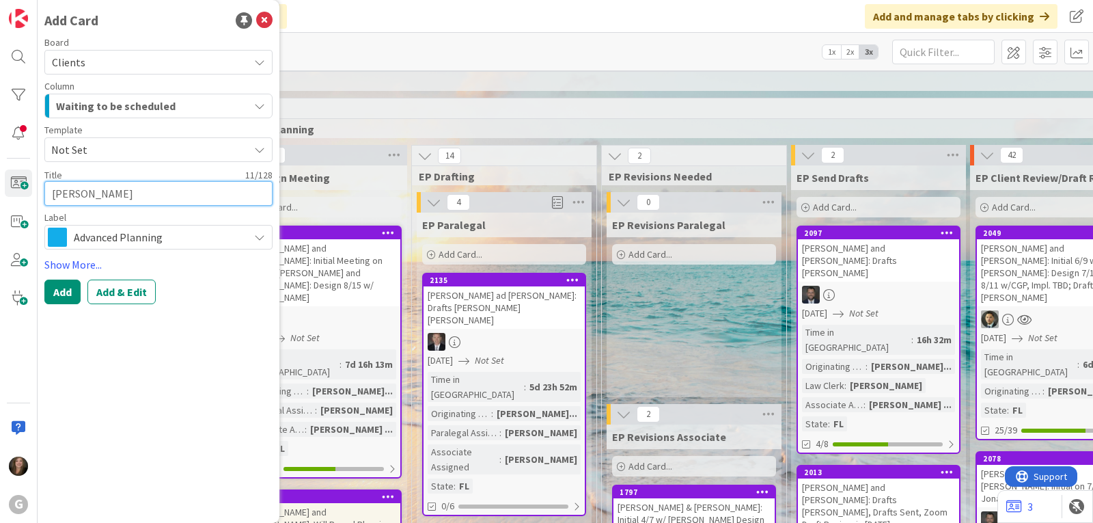
type textarea "x"
type textarea "[PERSON_NAME]:"
type textarea "x"
type textarea "[PERSON_NAME]:"
type textarea "x"
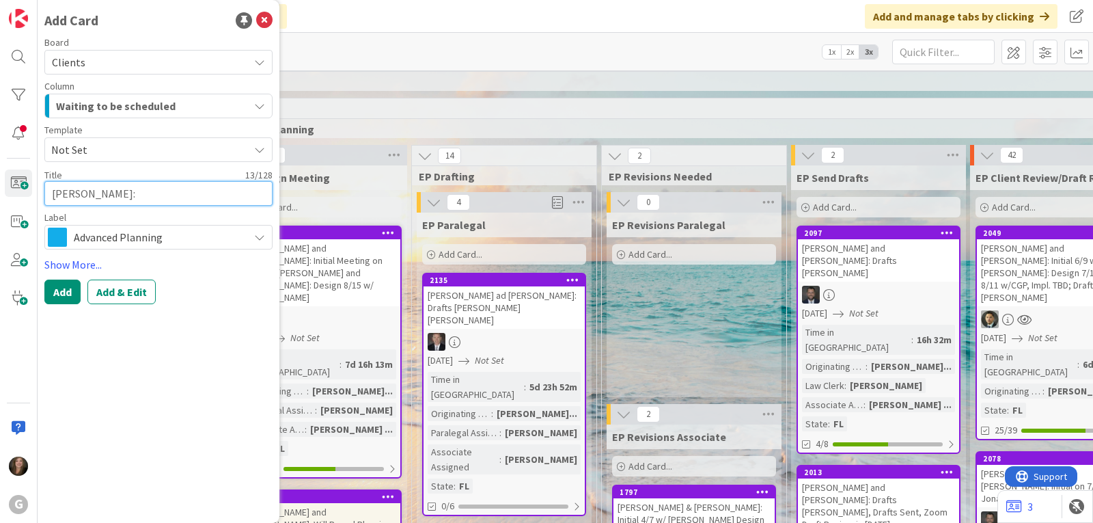
type textarea "[PERSON_NAME]: D"
type textarea "x"
type textarea "[PERSON_NAME]: Dr"
type textarea "x"
type textarea "[PERSON_NAME]: Dra"
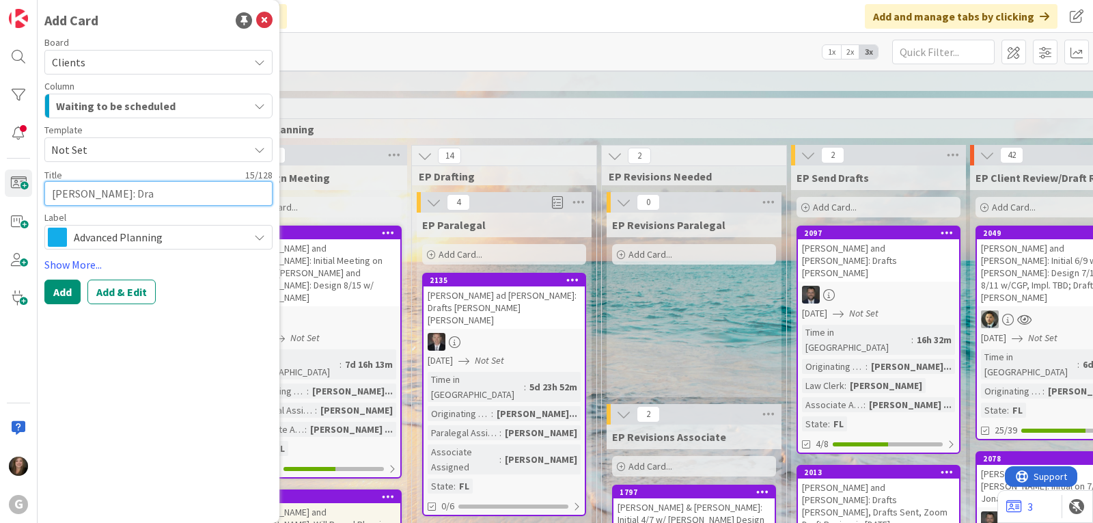
type textarea "x"
type textarea "[PERSON_NAME]: Draf"
type textarea "x"
type textarea "[PERSON_NAME]: Draft"
type textarea "x"
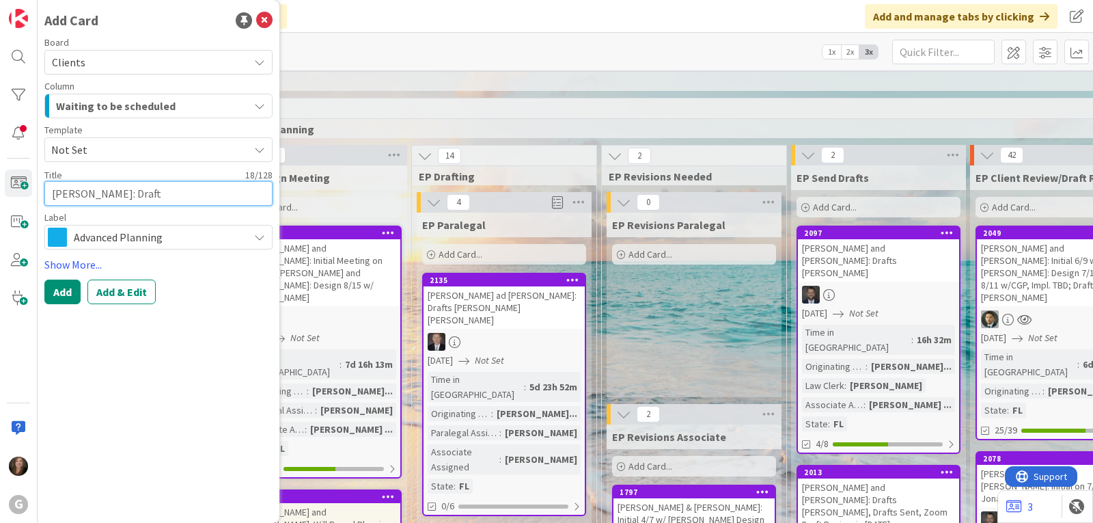
type textarea "[PERSON_NAME]: Drafts"
type textarea "x"
type textarea "[PERSON_NAME]: Drafts"
type textarea "x"
type textarea "[PERSON_NAME]: Drafts Ch"
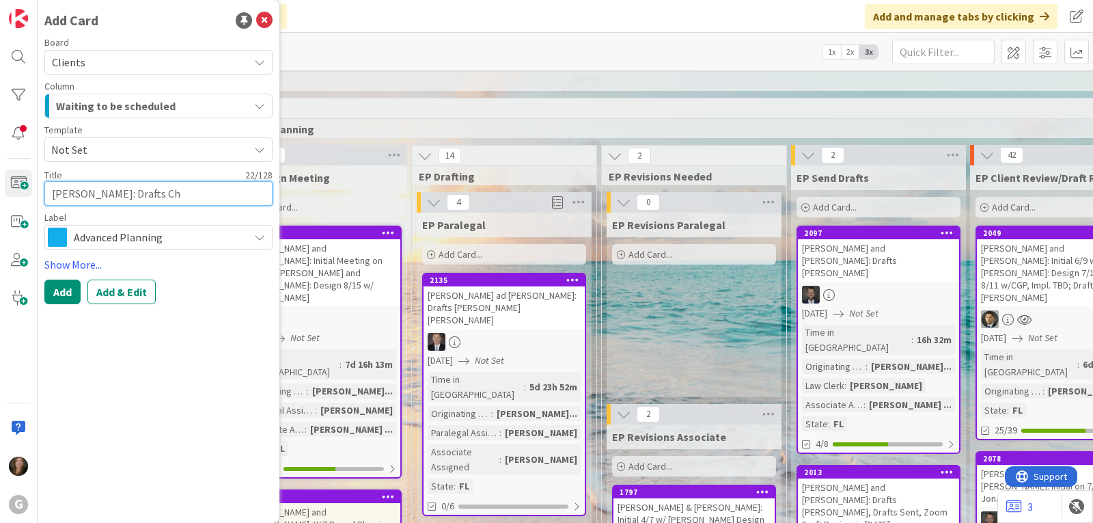
type textarea "x"
type textarea "[PERSON_NAME]: Drafts Chr"
type textarea "x"
type textarea "[PERSON_NAME]: Drafts [PERSON_NAME]"
type textarea "x"
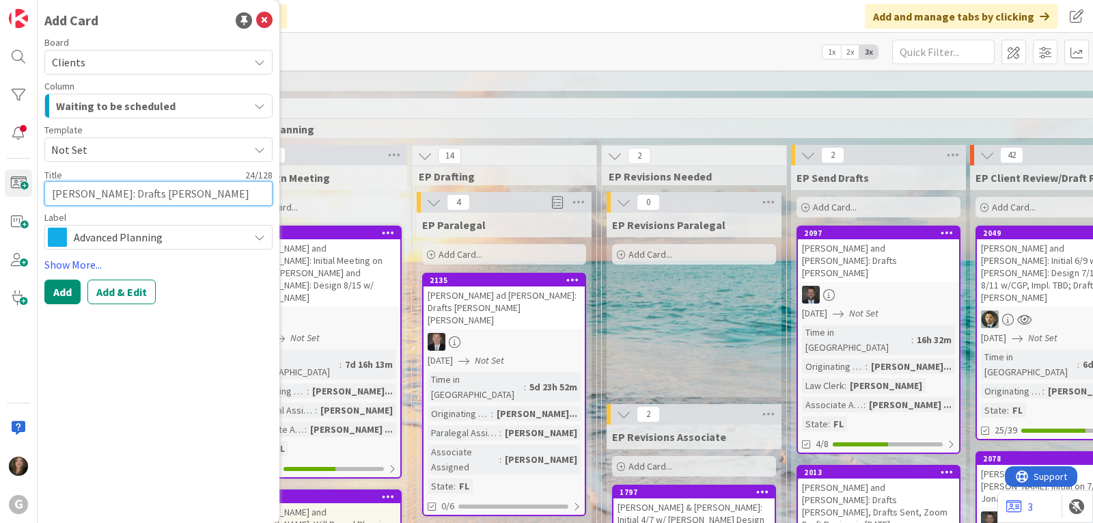
type textarea "[PERSON_NAME]: Drafts [PERSON_NAME]"
type textarea "x"
type textarea "[PERSON_NAME]: Drafts [PERSON_NAME]"
type textarea "x"
type textarea "[PERSON_NAME]: Drafts [PERSON_NAME]"
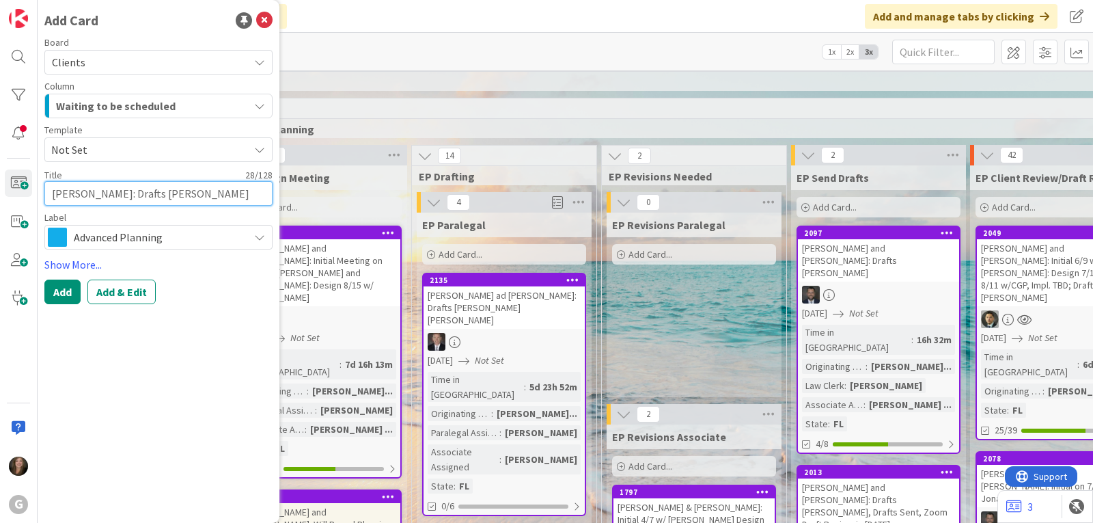
type textarea "x"
type textarea "[PERSON_NAME]: Drafts [PERSON_NAME] [PERSON_NAME]"
type textarea "x"
type textarea "[PERSON_NAME]: Drafts [PERSON_NAME]"
type textarea "x"
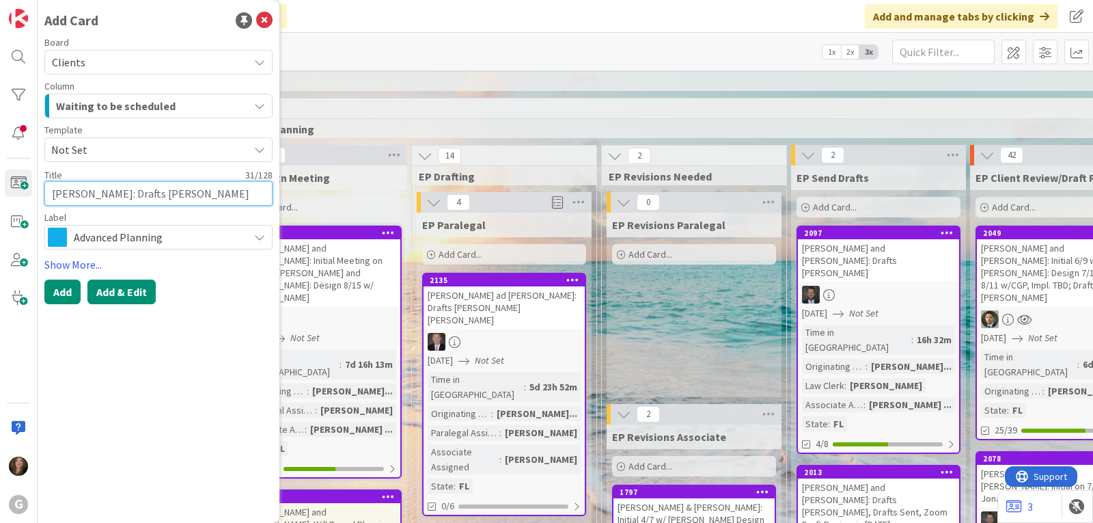
type textarea "[PERSON_NAME]: Drafts [PERSON_NAME] [PERSON_NAME]"
click at [117, 288] on button "Add & Edit" at bounding box center [121, 292] width 68 height 25
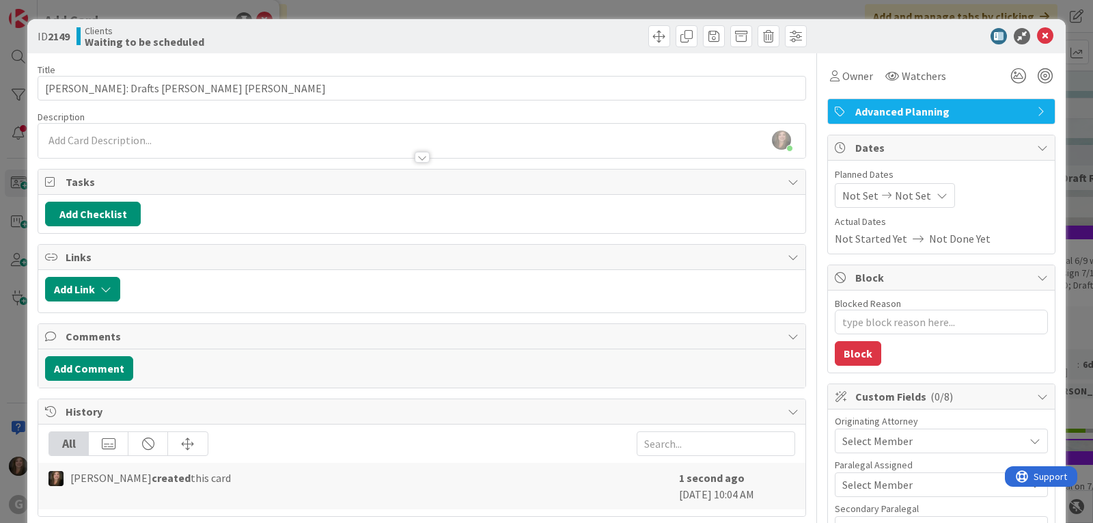
click at [898, 441] on span "Select Member" at bounding box center [878, 441] width 70 height 16
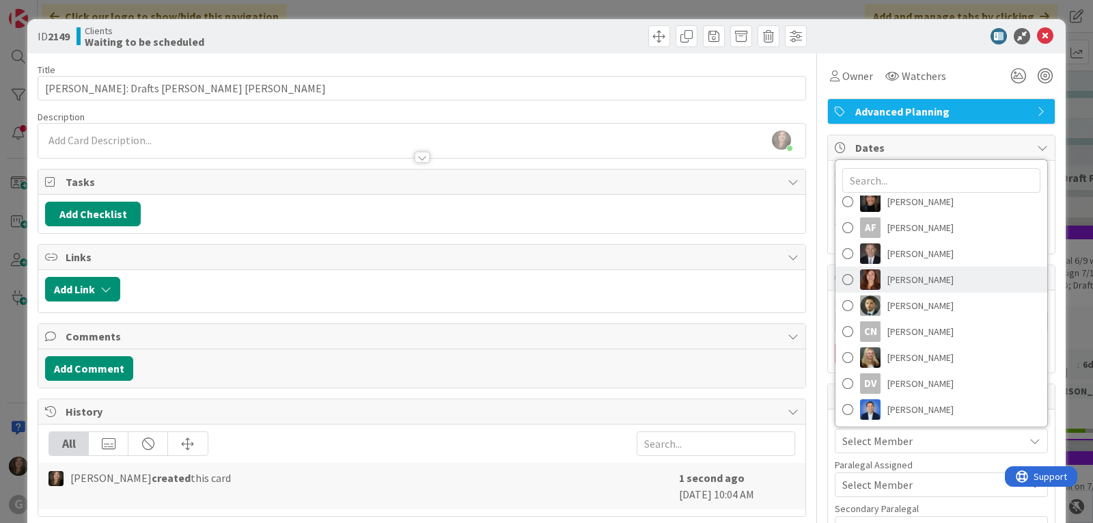
scroll to position [137, 0]
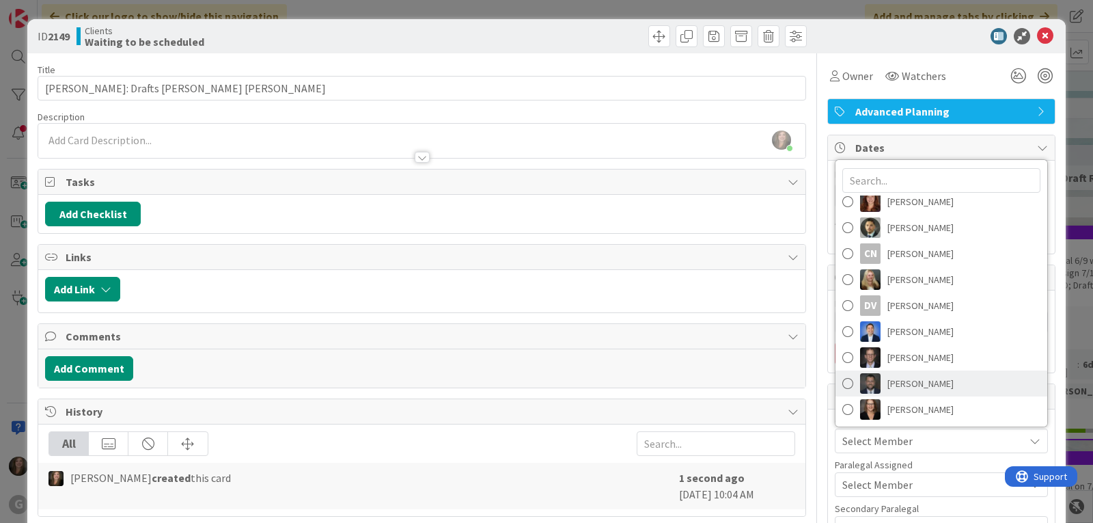
click at [919, 385] on span "[PERSON_NAME]" at bounding box center [921, 383] width 66 height 21
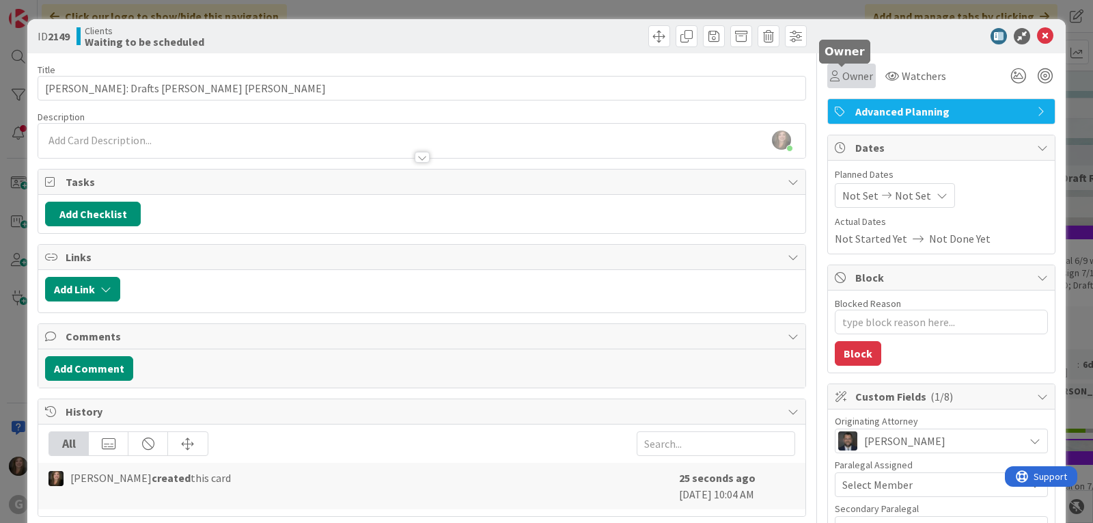
click at [843, 79] on span "Owner" at bounding box center [858, 76] width 31 height 16
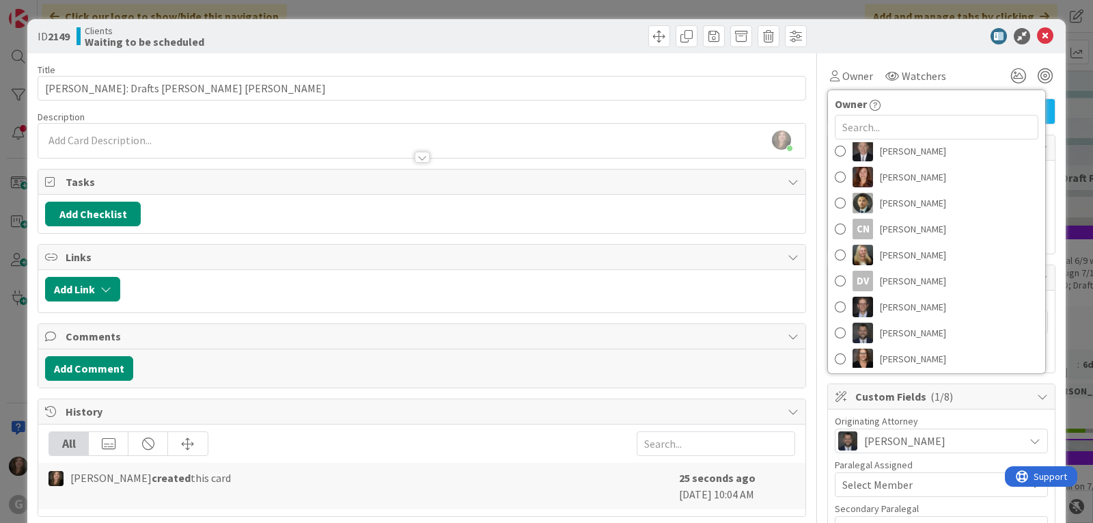
scroll to position [205, 0]
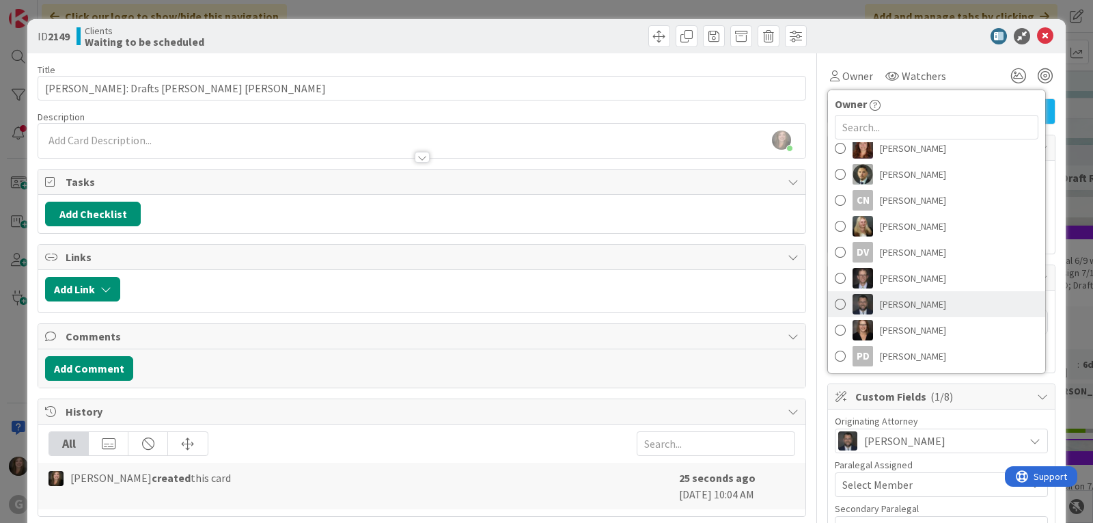
click at [880, 312] on span "[PERSON_NAME]" at bounding box center [913, 304] width 66 height 21
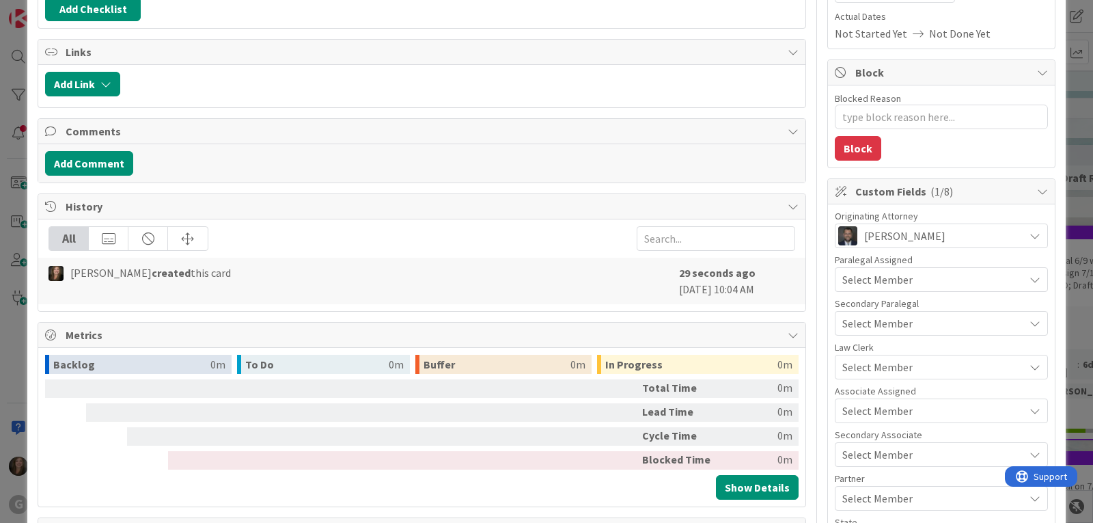
click at [853, 405] on span "Select Member" at bounding box center [878, 411] width 70 height 16
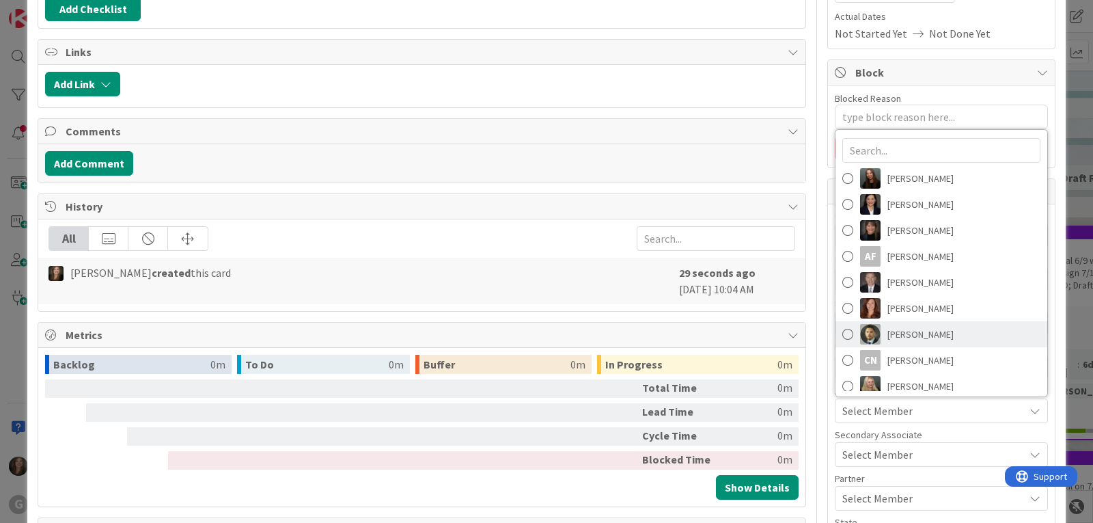
click at [888, 338] on span "[PERSON_NAME]" at bounding box center [921, 334] width 66 height 21
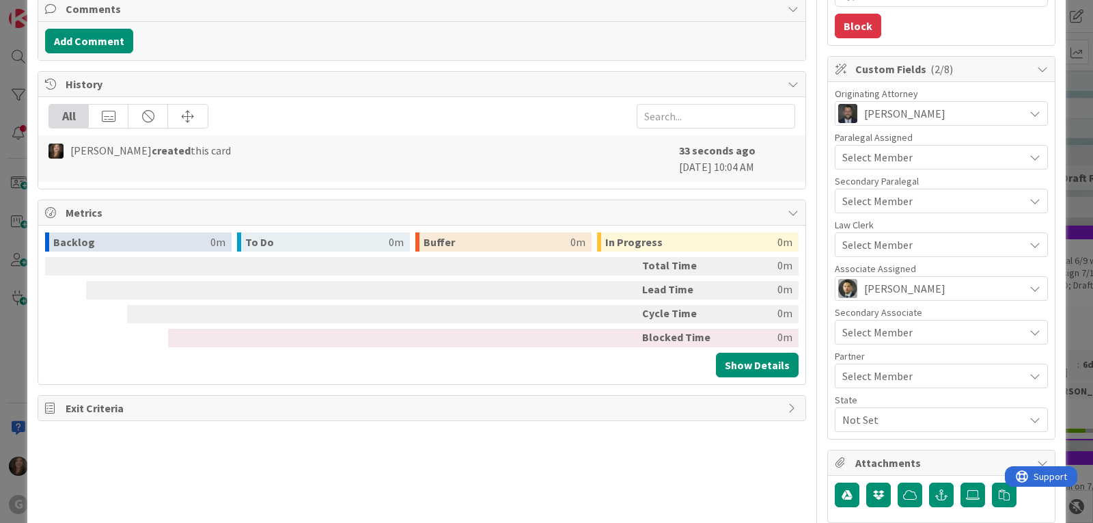
scroll to position [342, 0]
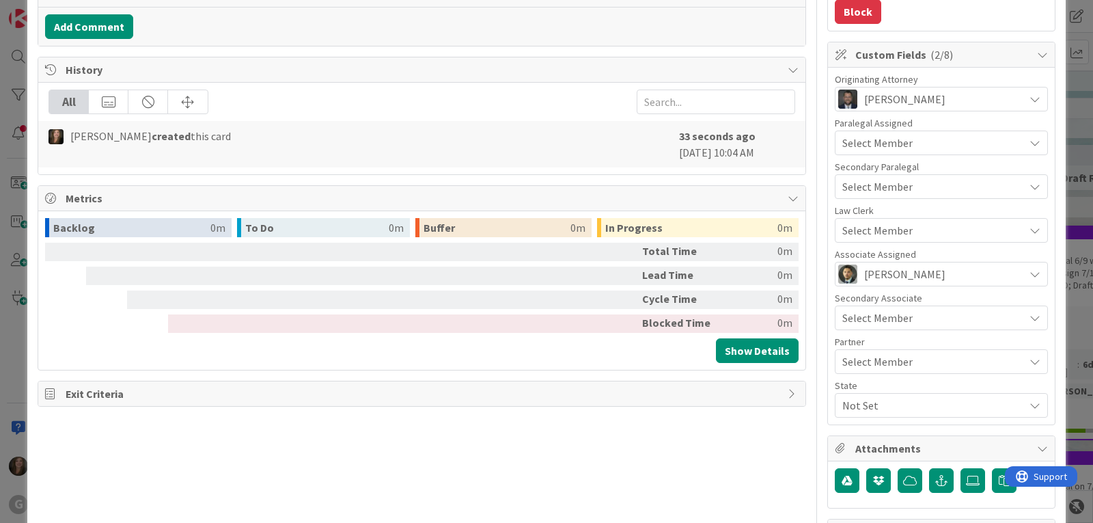
click at [874, 360] on span "Select Member" at bounding box center [878, 361] width 70 height 16
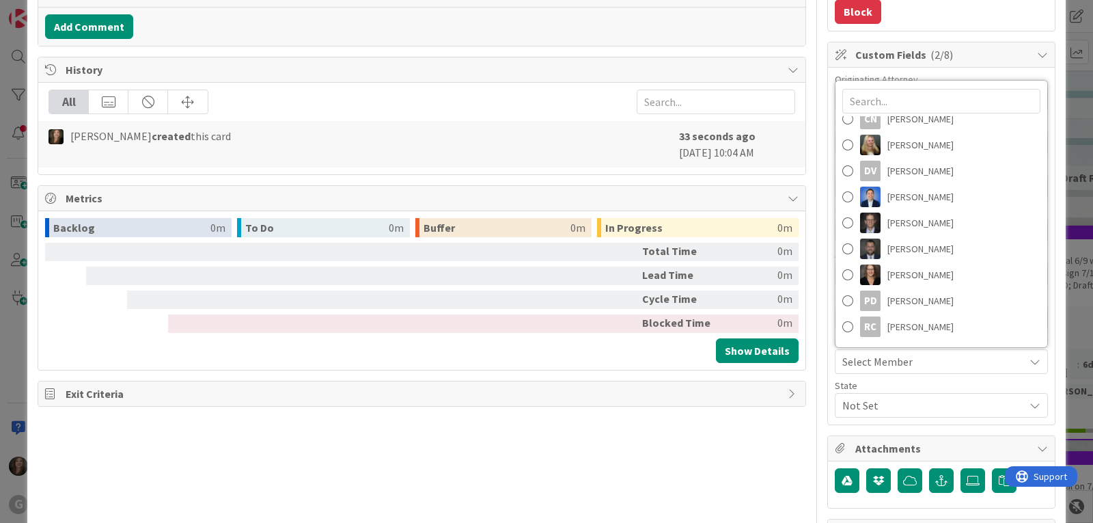
scroll to position [216, 0]
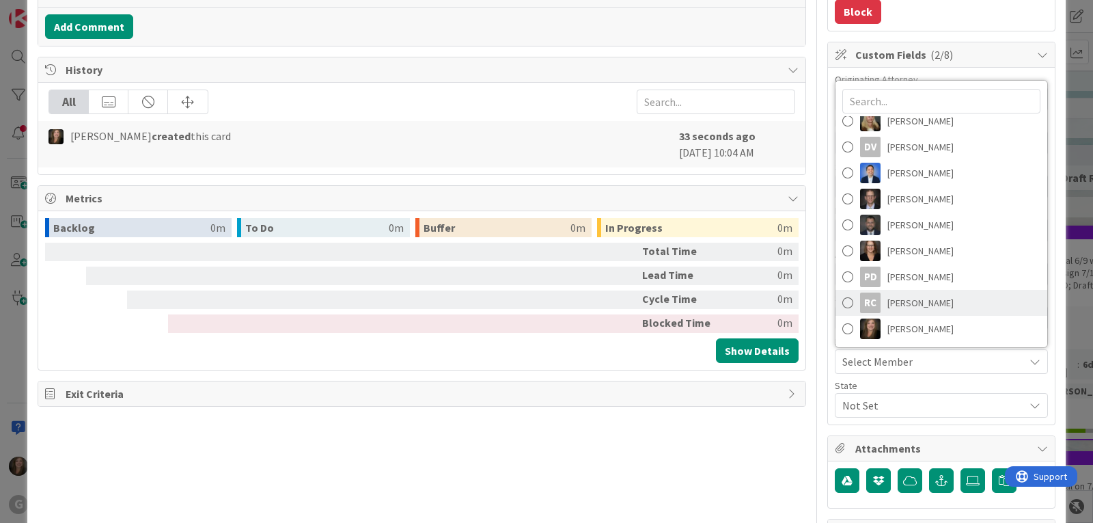
click at [888, 300] on span "[PERSON_NAME]" at bounding box center [921, 303] width 66 height 21
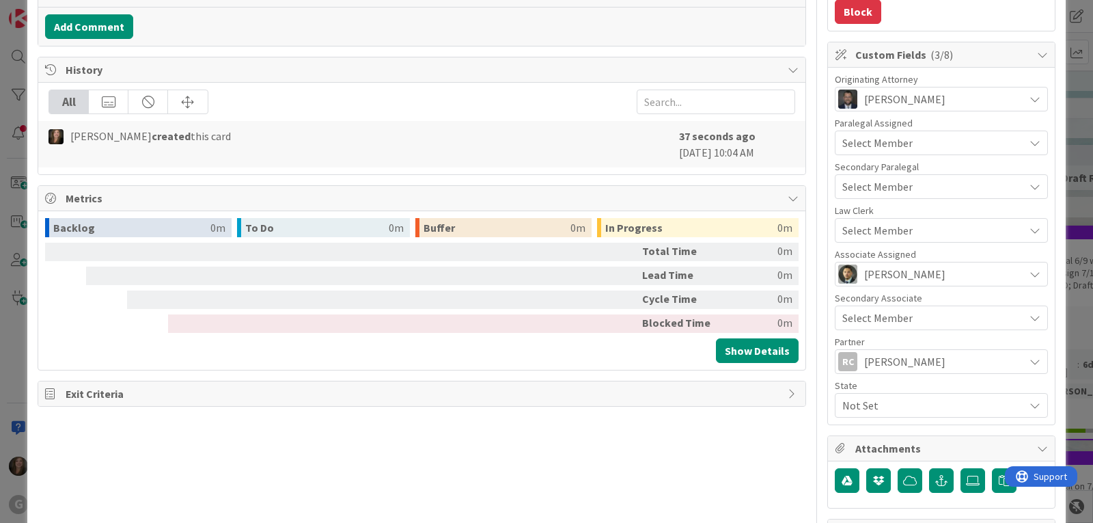
click at [878, 404] on span "Not Set" at bounding box center [934, 405] width 182 height 16
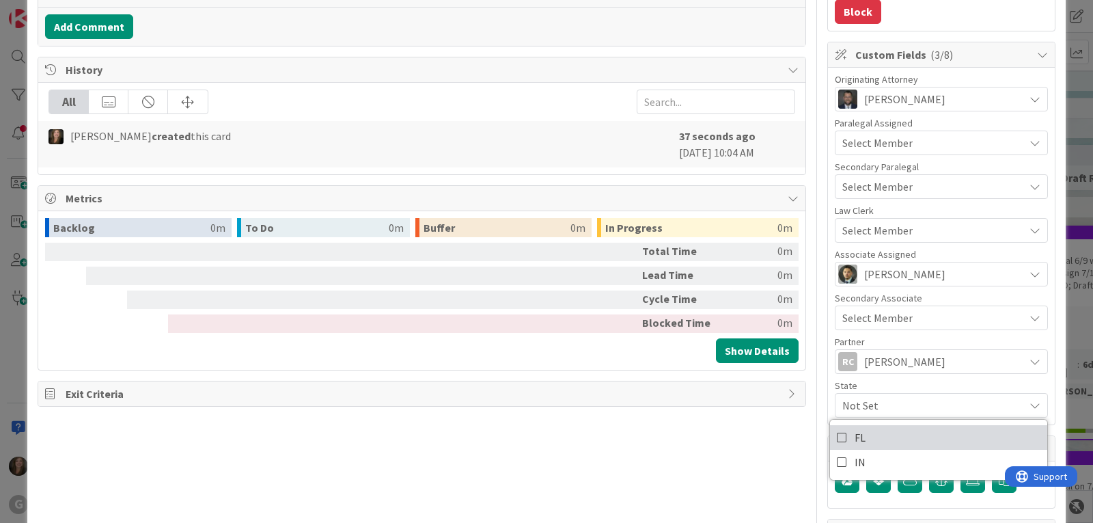
click at [871, 439] on link "FL" at bounding box center [938, 437] width 217 height 25
type textarea "x"
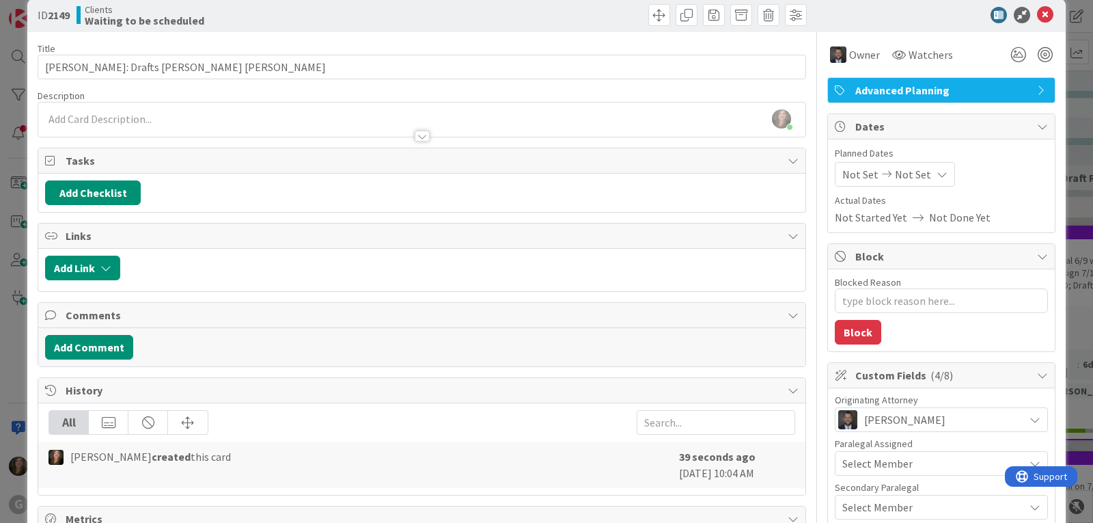
scroll to position [0, 0]
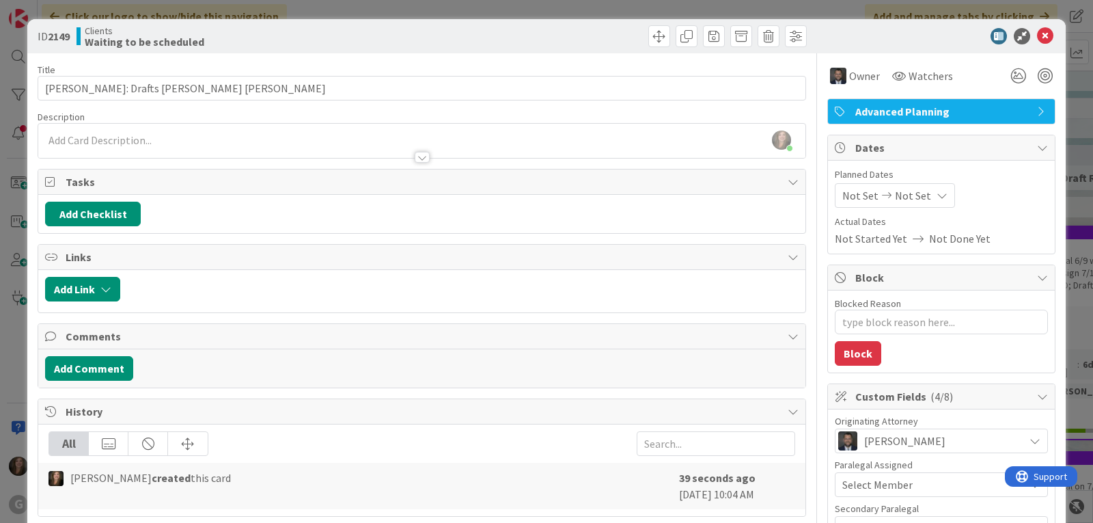
click at [857, 191] on span "Not Set" at bounding box center [861, 195] width 36 height 16
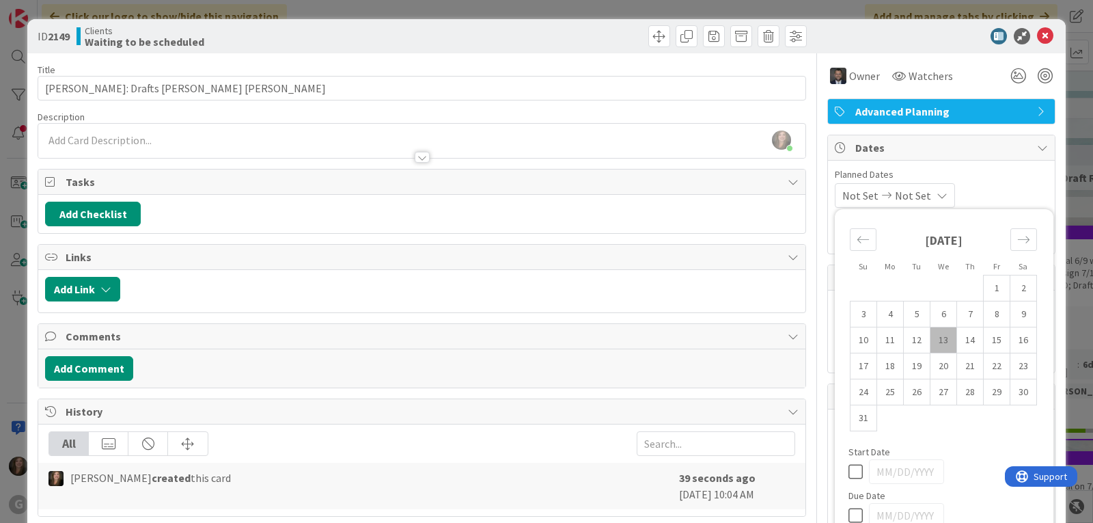
click at [938, 339] on td "13" at bounding box center [944, 340] width 27 height 26
type input "[DATE]"
click at [73, 213] on button "Add Checklist" at bounding box center [93, 214] width 96 height 25
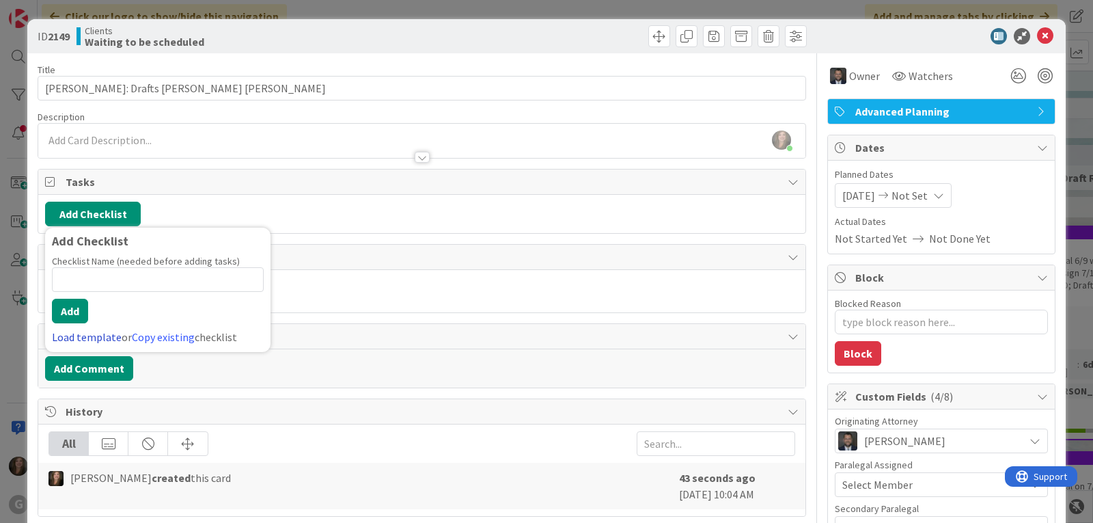
click at [72, 332] on link "Load template" at bounding box center [87, 337] width 70 height 14
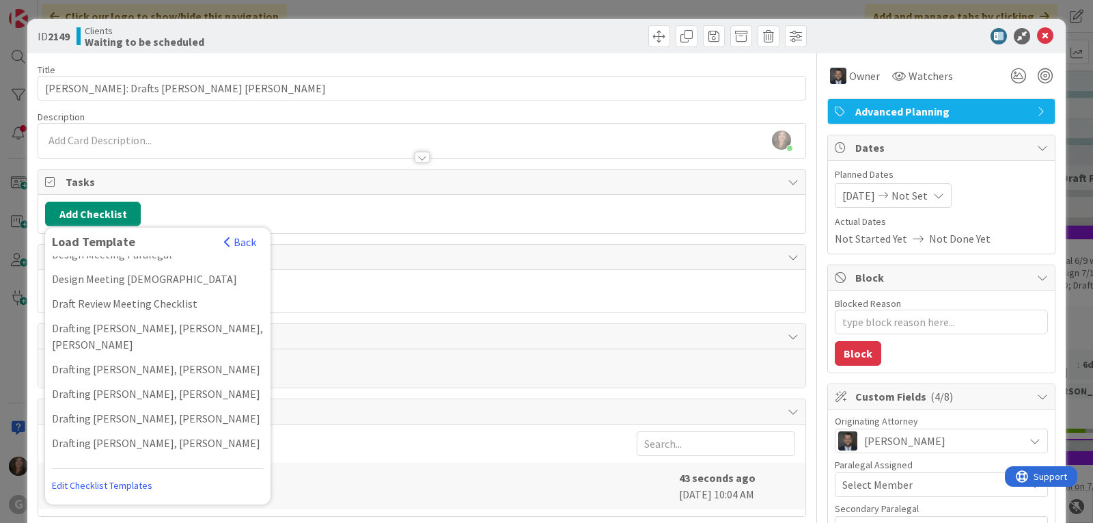
scroll to position [273, 0]
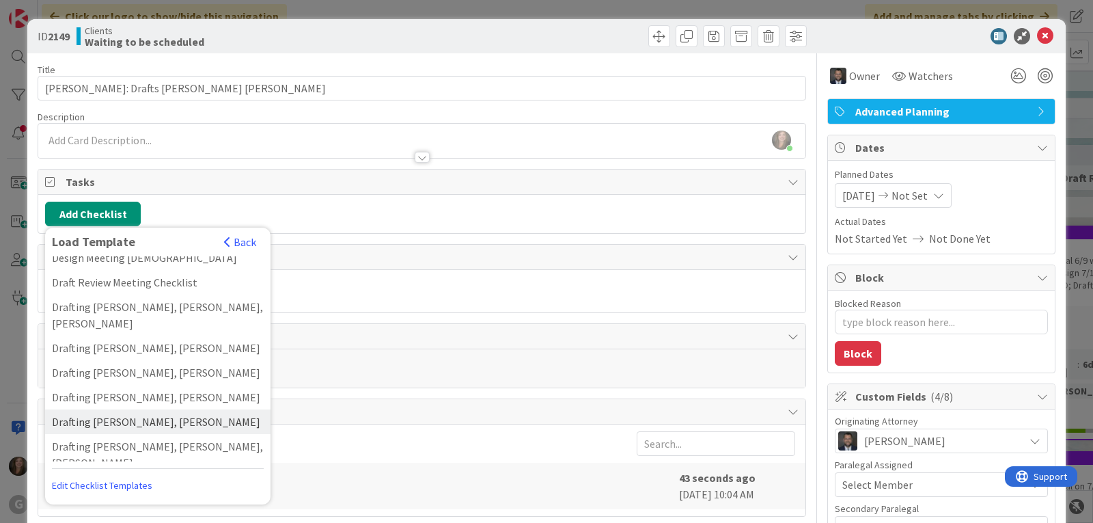
click at [102, 409] on div "Drafting [PERSON_NAME], [PERSON_NAME]" at bounding box center [158, 421] width 226 height 25
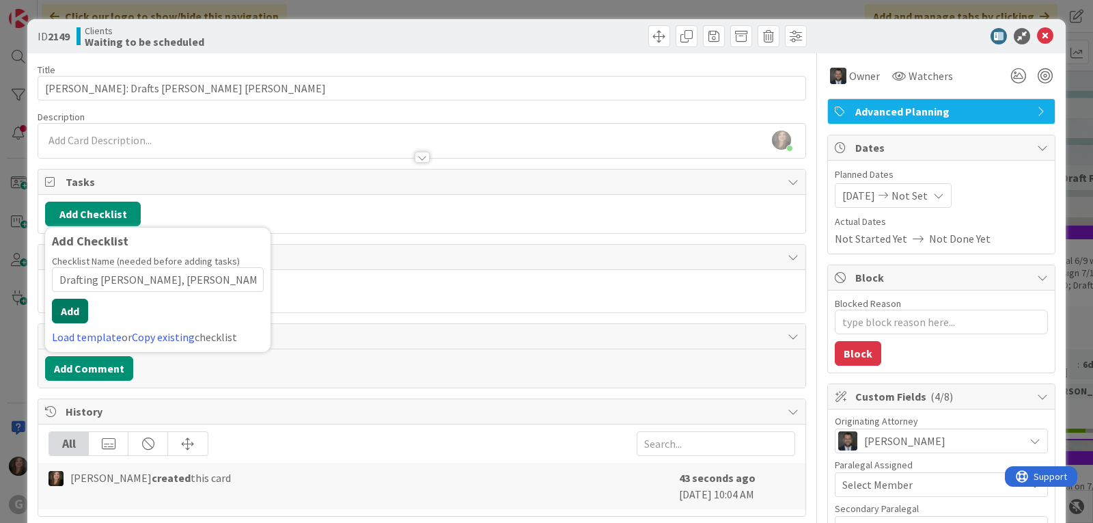
click at [78, 306] on button "Add" at bounding box center [70, 311] width 36 height 25
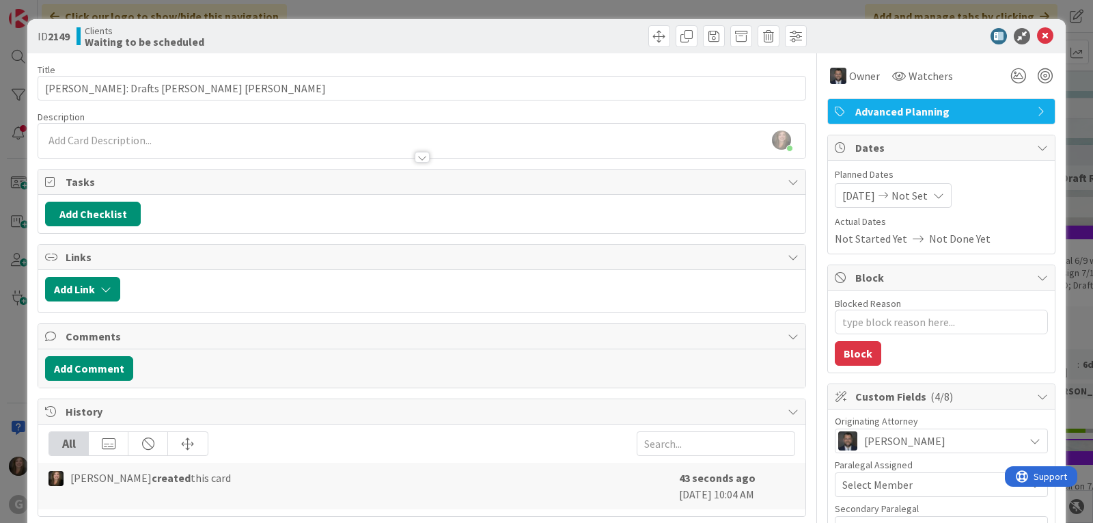
type textarea "x"
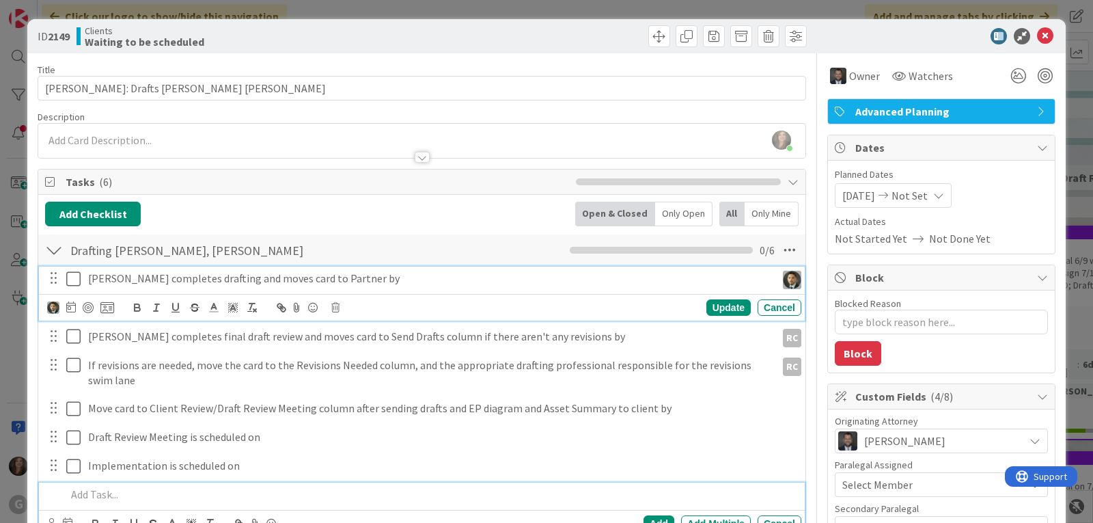
click at [119, 277] on p "[PERSON_NAME] completes drafting and moves card to Partner by" at bounding box center [429, 279] width 683 height 16
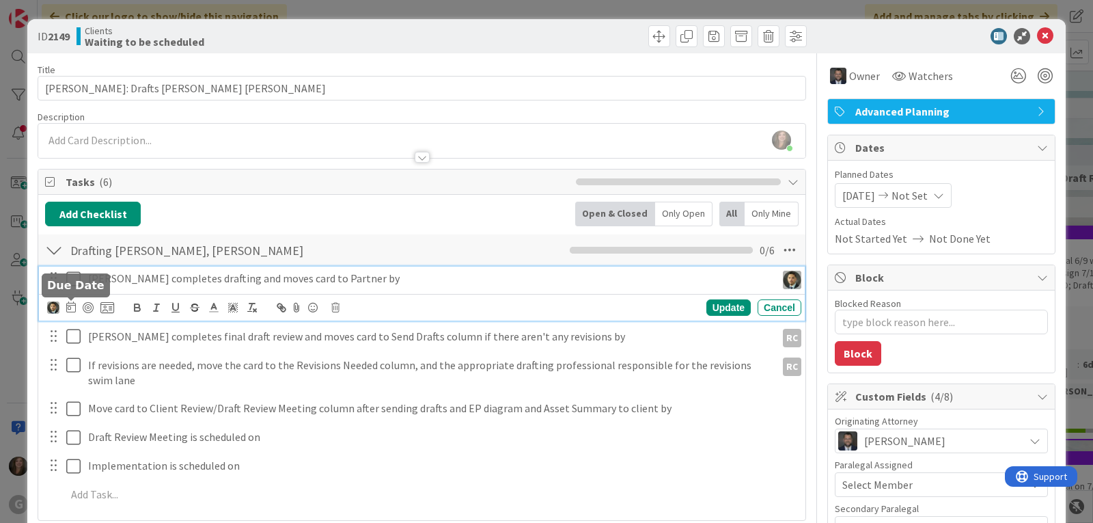
click at [70, 304] on icon at bounding box center [71, 306] width 10 height 11
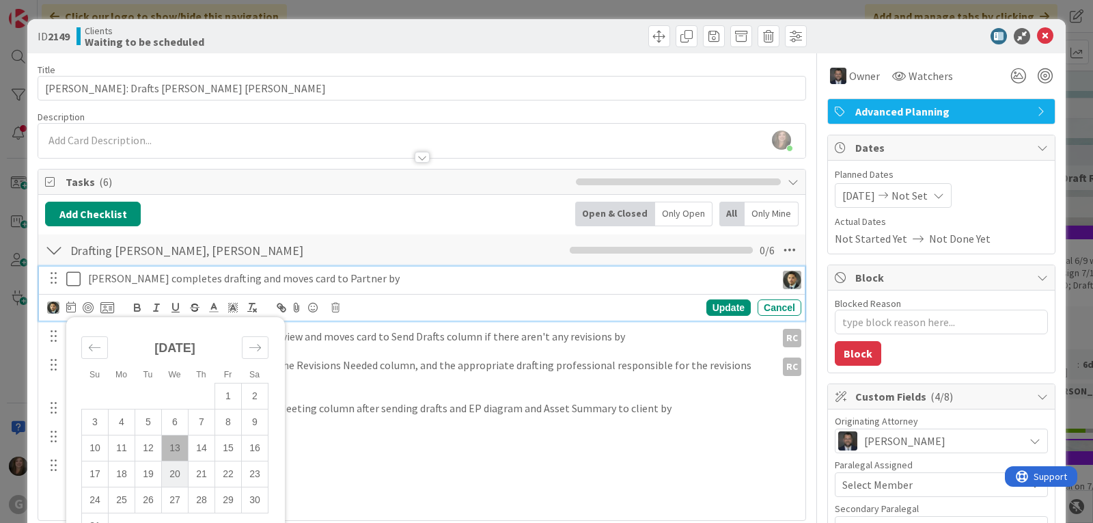
click at [167, 478] on td "20" at bounding box center [175, 474] width 27 height 26
type input "[DATE]"
type textarea "x"
click at [229, 477] on td "22" at bounding box center [228, 474] width 27 height 26
type input "[DATE]"
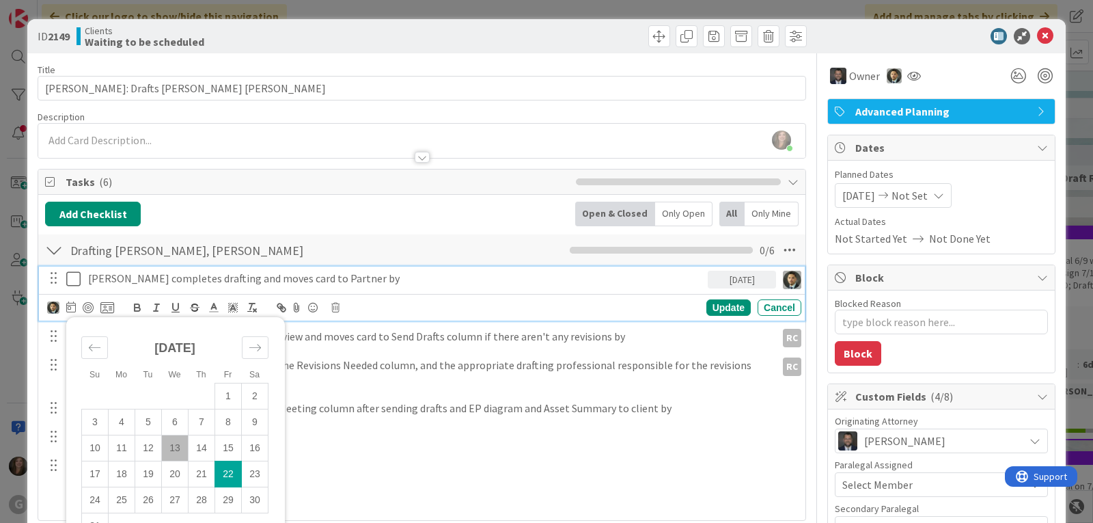
type textarea "x"
click at [709, 308] on div "Update" at bounding box center [729, 307] width 44 height 16
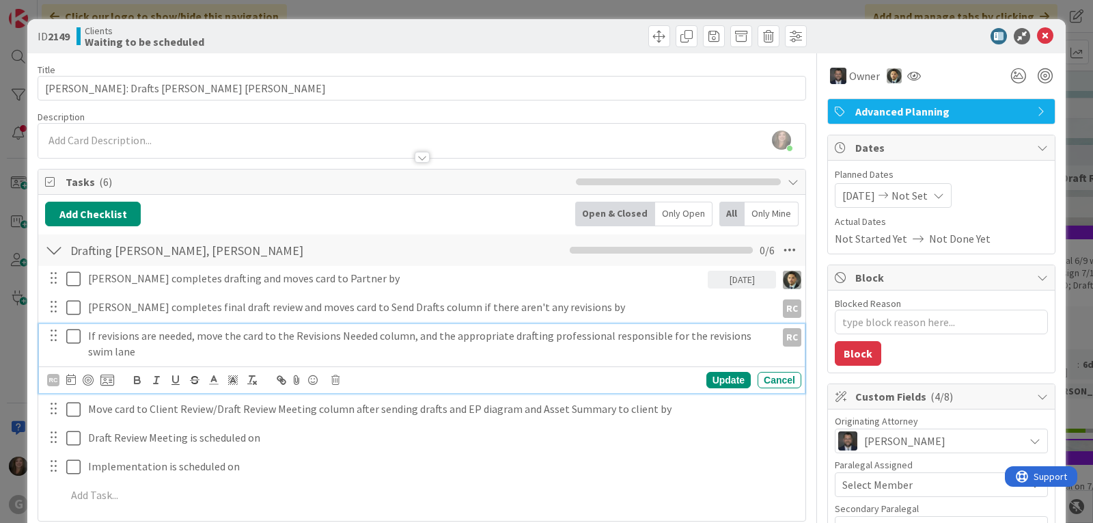
click at [116, 337] on p "If revisions are needed, move the card to the Revisions Needed column, and the …" at bounding box center [429, 343] width 683 height 31
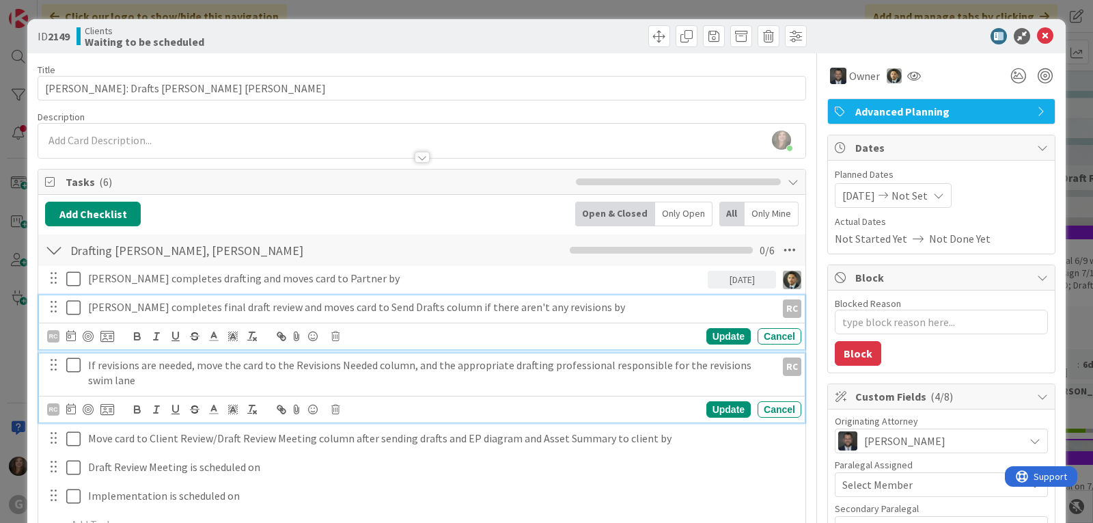
click at [116, 301] on p "[PERSON_NAME] completes final draft review and moves card to Send Drafts column…" at bounding box center [429, 307] width 683 height 16
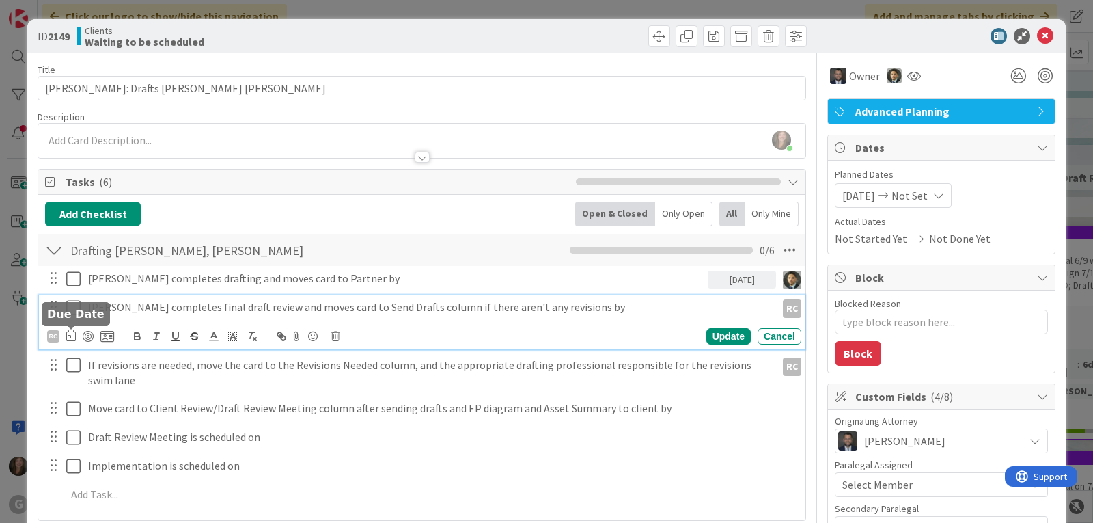
click at [74, 336] on icon at bounding box center [71, 335] width 10 height 11
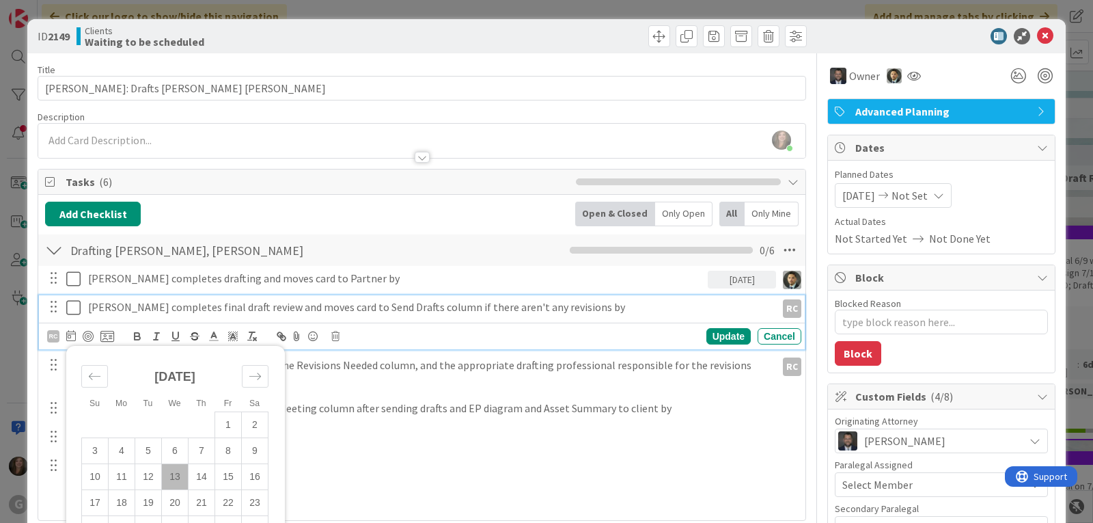
scroll to position [68, 0]
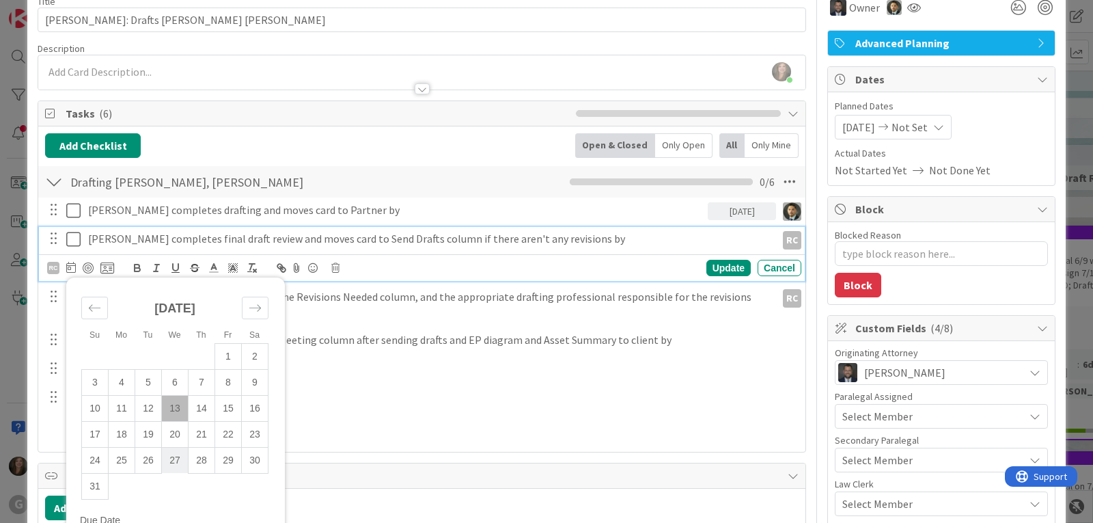
click at [177, 456] on td "27" at bounding box center [175, 460] width 27 height 26
type input "[DATE]"
type textarea "x"
click at [707, 267] on div "Update" at bounding box center [729, 268] width 44 height 16
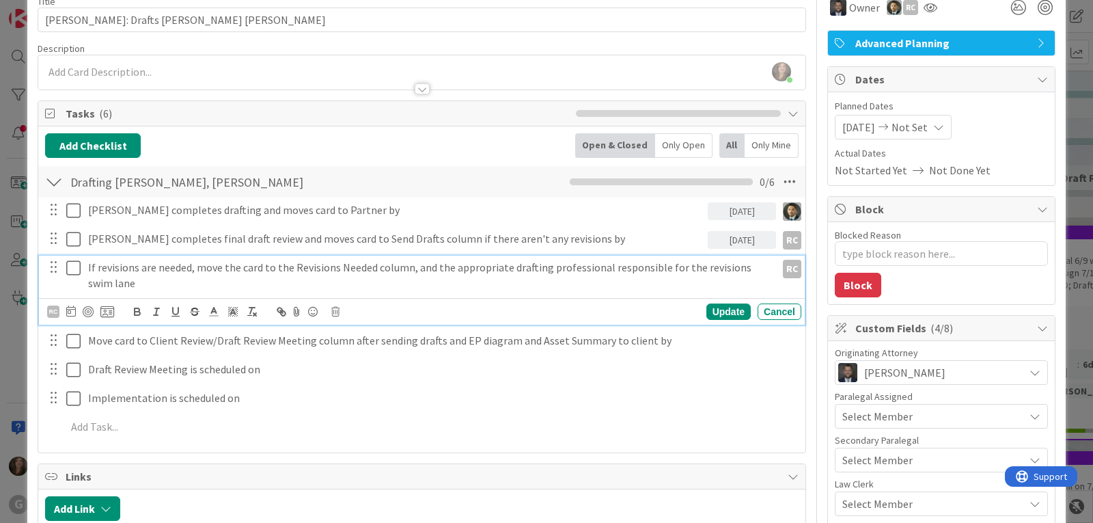
click at [144, 286] on p "If revisions are needed, move the card to the Revisions Needed column, and the …" at bounding box center [429, 275] width 683 height 31
click at [73, 312] on icon at bounding box center [71, 310] width 10 height 11
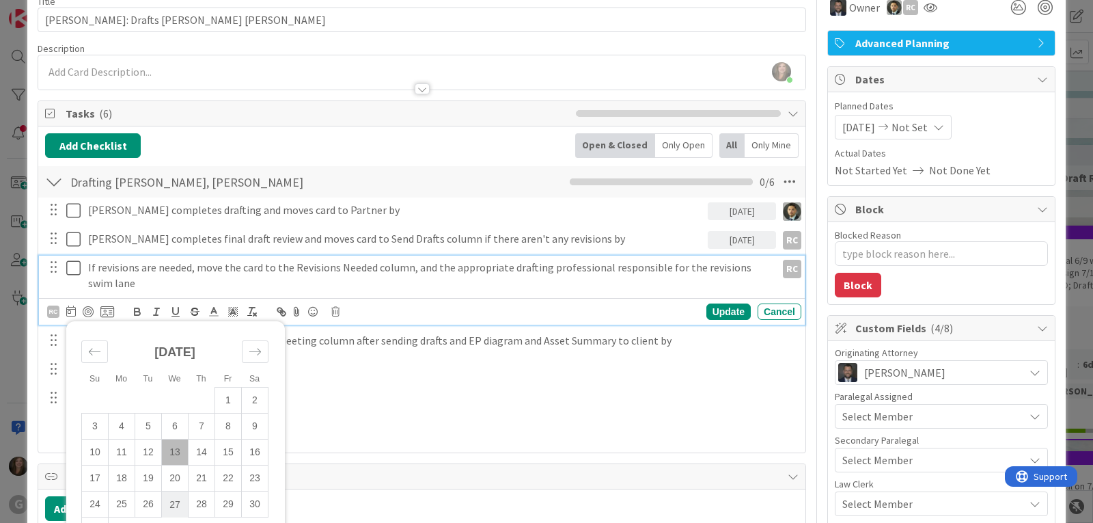
click at [174, 500] on td "27" at bounding box center [175, 504] width 27 height 26
type input "[DATE]"
type textarea "x"
click at [707, 310] on div "Update" at bounding box center [729, 311] width 44 height 16
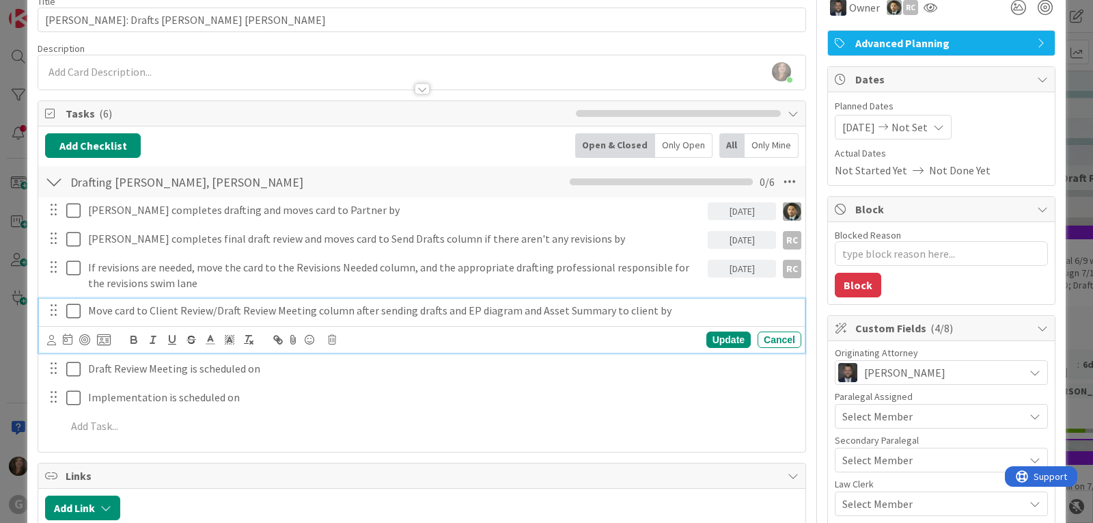
click at [210, 314] on p "Move card to Client Review/Draft Review Meeting column after sending drafts and…" at bounding box center [442, 311] width 708 height 16
click at [66, 340] on icon at bounding box center [68, 339] width 10 height 11
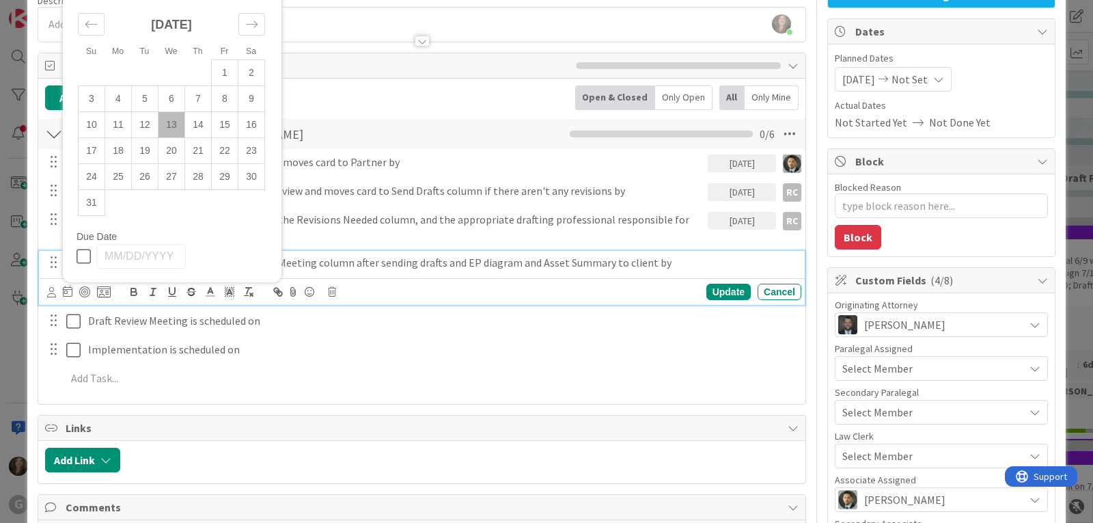
scroll to position [137, 0]
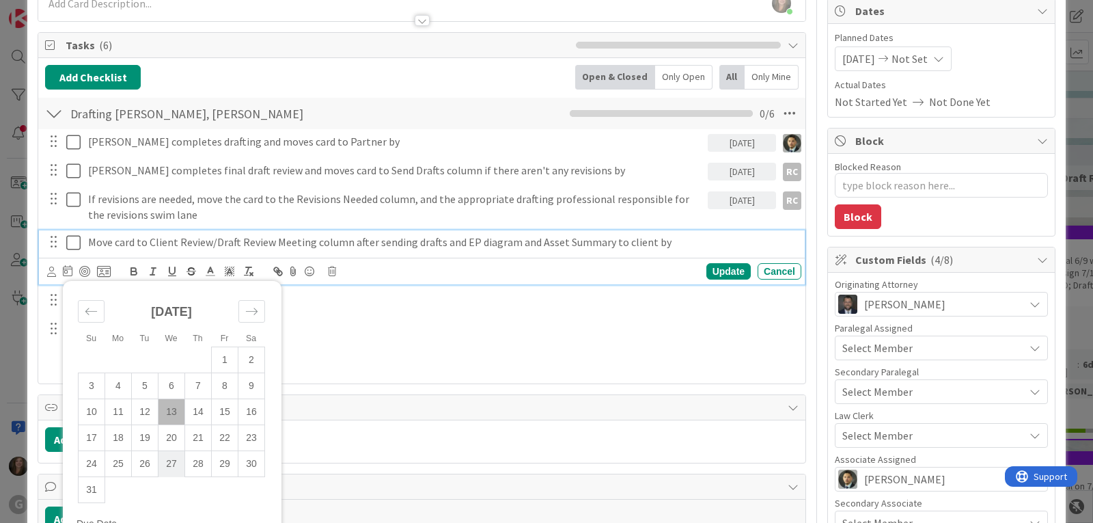
click at [167, 463] on td "27" at bounding box center [172, 464] width 27 height 26
type input "[DATE]"
click at [49, 272] on icon at bounding box center [51, 272] width 9 height 10
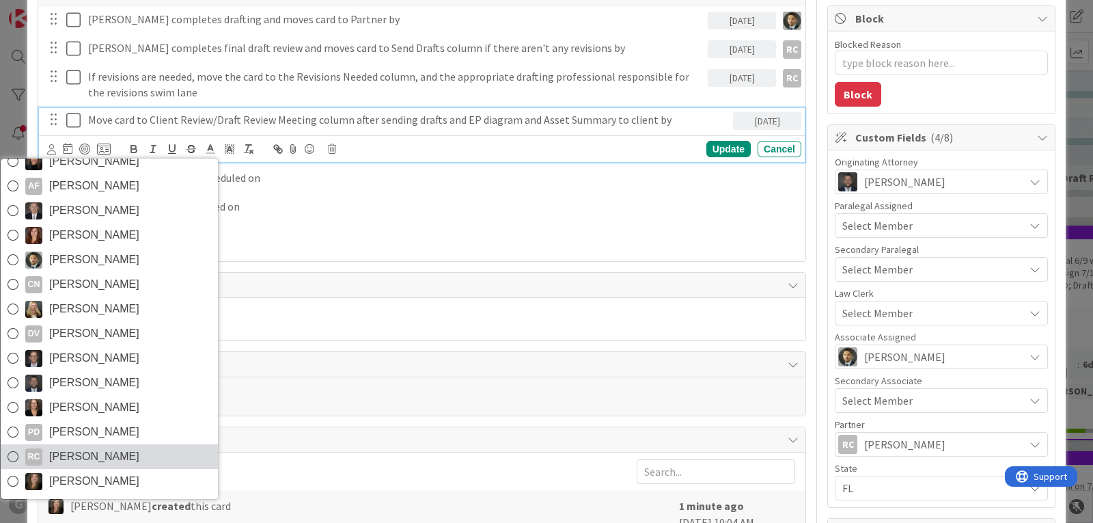
scroll to position [273, 0]
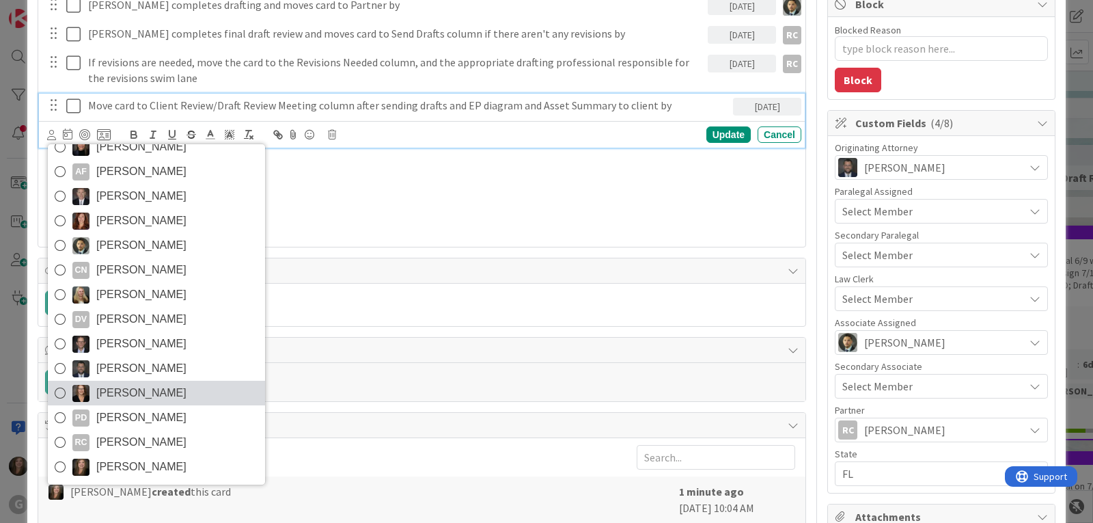
click at [117, 388] on span "[PERSON_NAME]" at bounding box center [141, 393] width 90 height 21
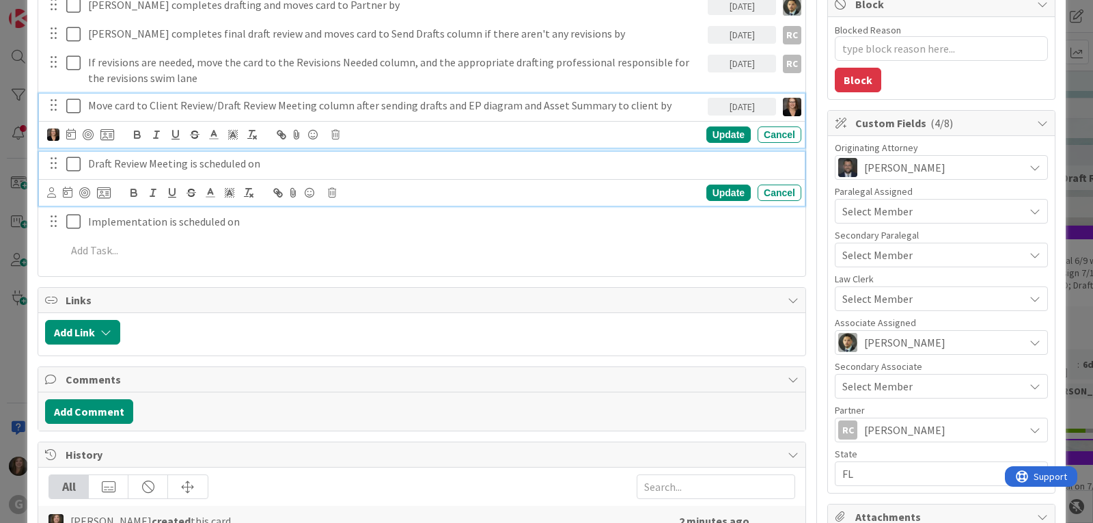
click at [199, 166] on p "Draft Review Meeting is scheduled on" at bounding box center [442, 164] width 708 height 16
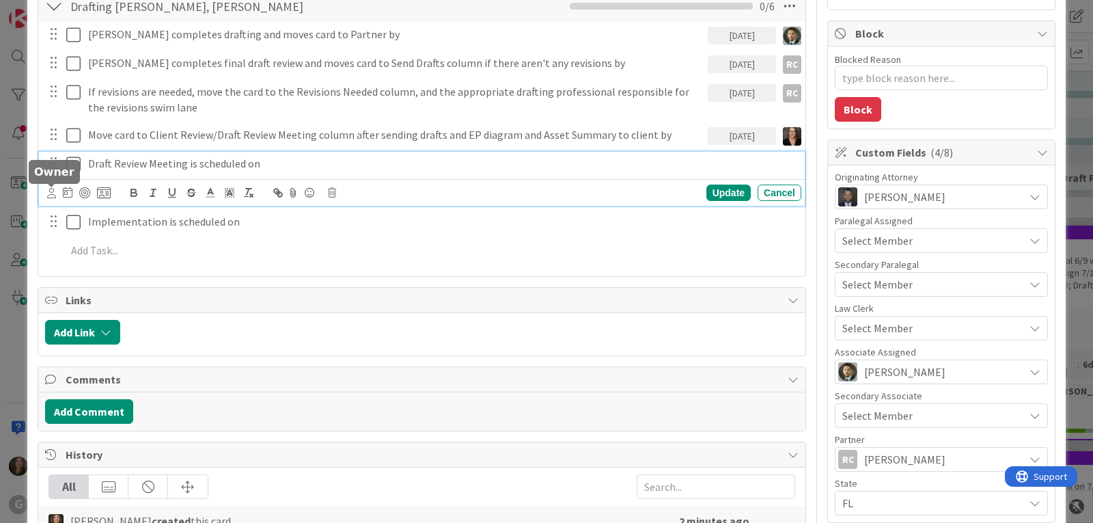
click at [54, 189] on icon at bounding box center [51, 193] width 9 height 10
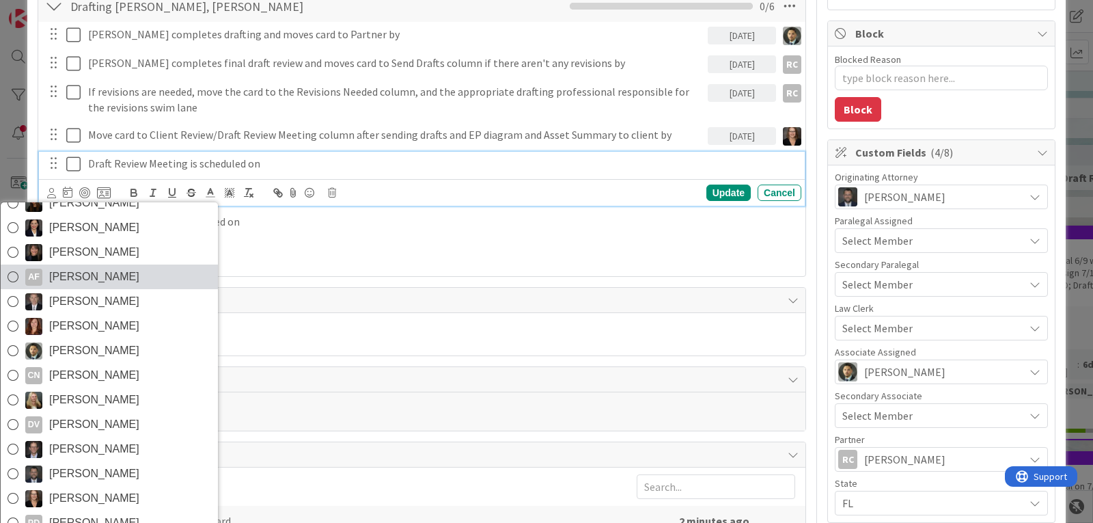
scroll to position [97, 0]
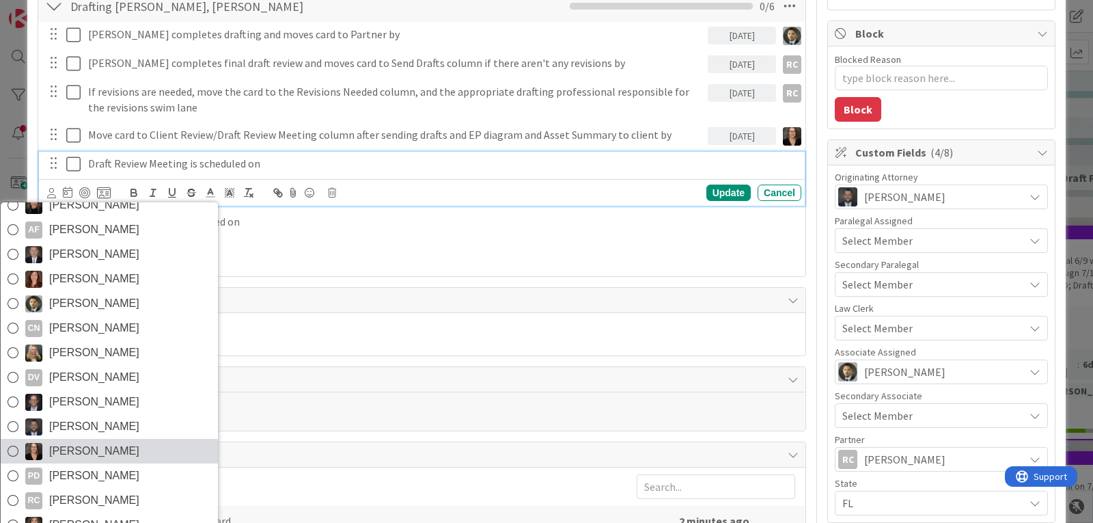
click at [92, 448] on span "[PERSON_NAME]" at bounding box center [94, 451] width 90 height 21
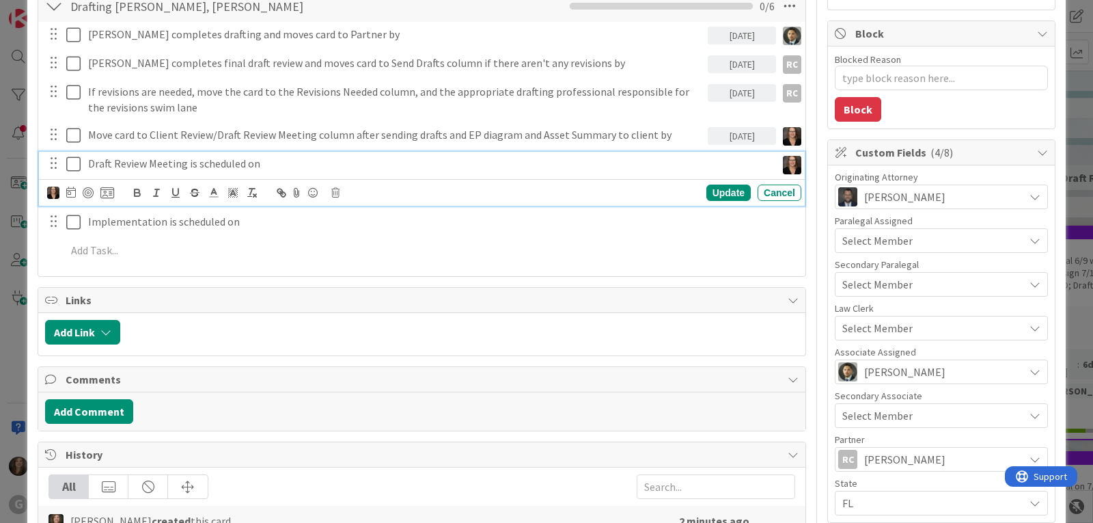
type textarea "x"
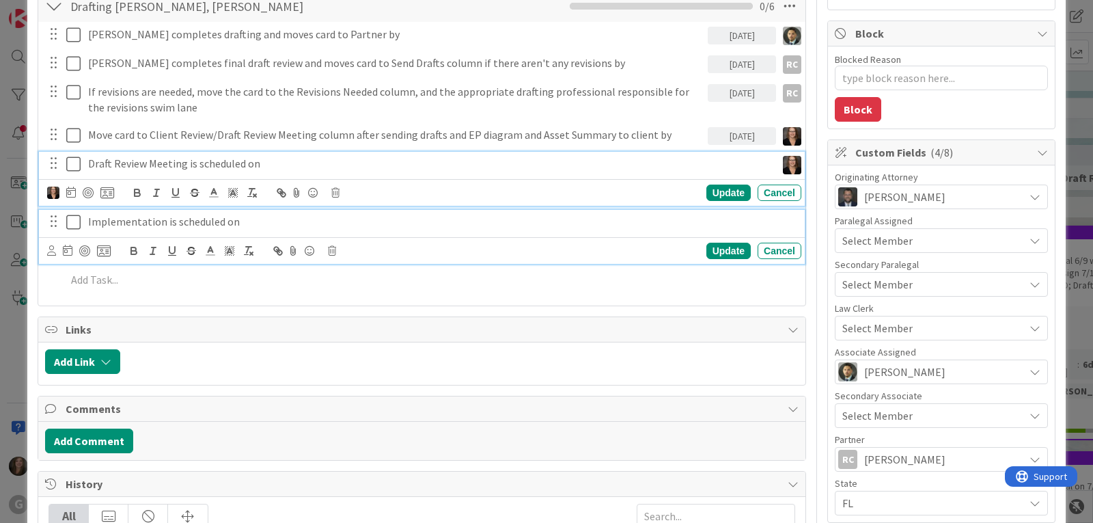
click at [123, 218] on p "Implementation is scheduled on" at bounding box center [442, 222] width 708 height 16
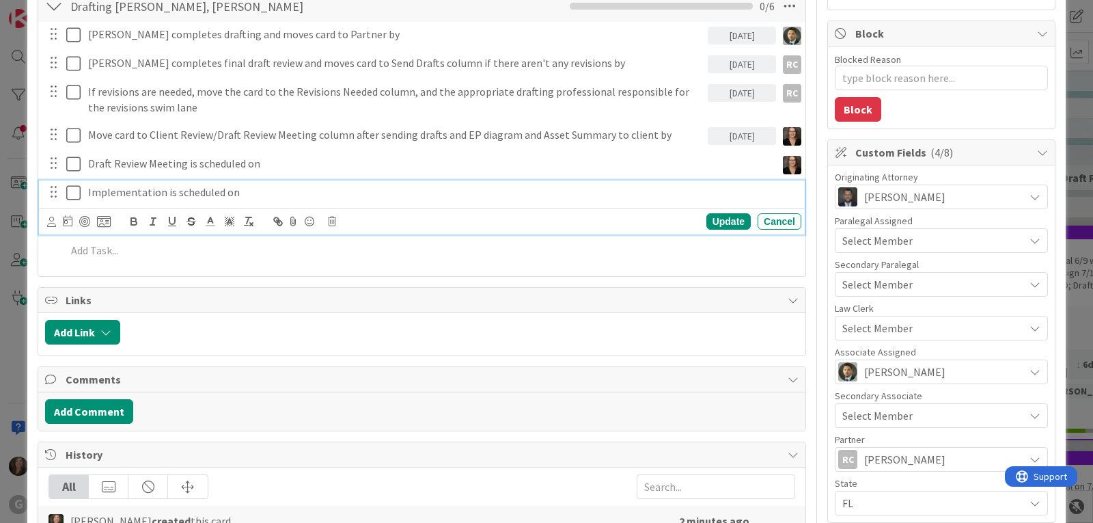
scroll to position [215, 0]
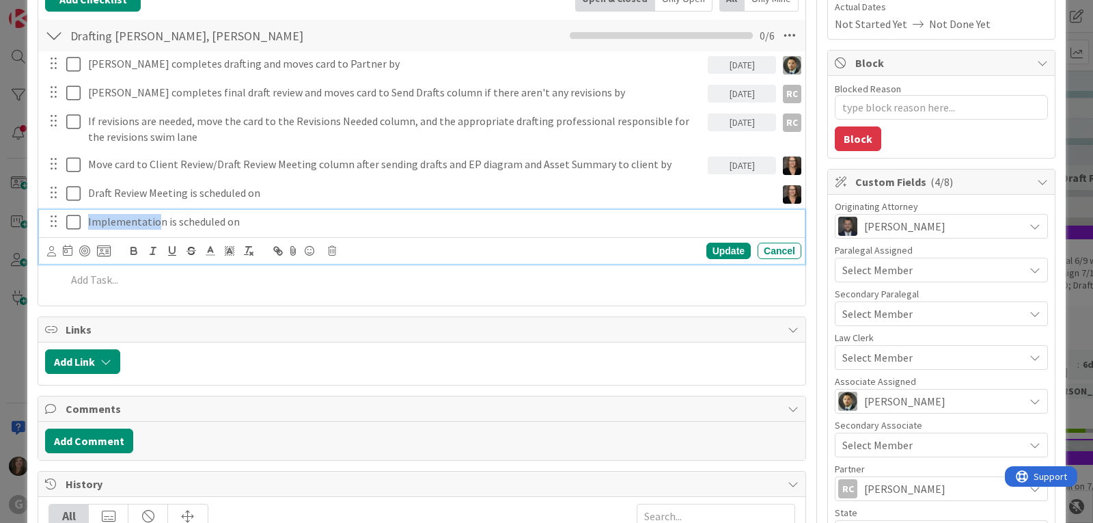
drag, startPoint x: 159, startPoint y: 222, endPoint x: 36, endPoint y: 222, distance: 123.0
click at [36, 222] on div "ID 2149 Clients Waiting to be scheduled Title 31 / 128 [PERSON_NAME]: Drafts [P…" at bounding box center [546, 318] width 1039 height 1026
click at [53, 251] on icon at bounding box center [51, 251] width 9 height 10
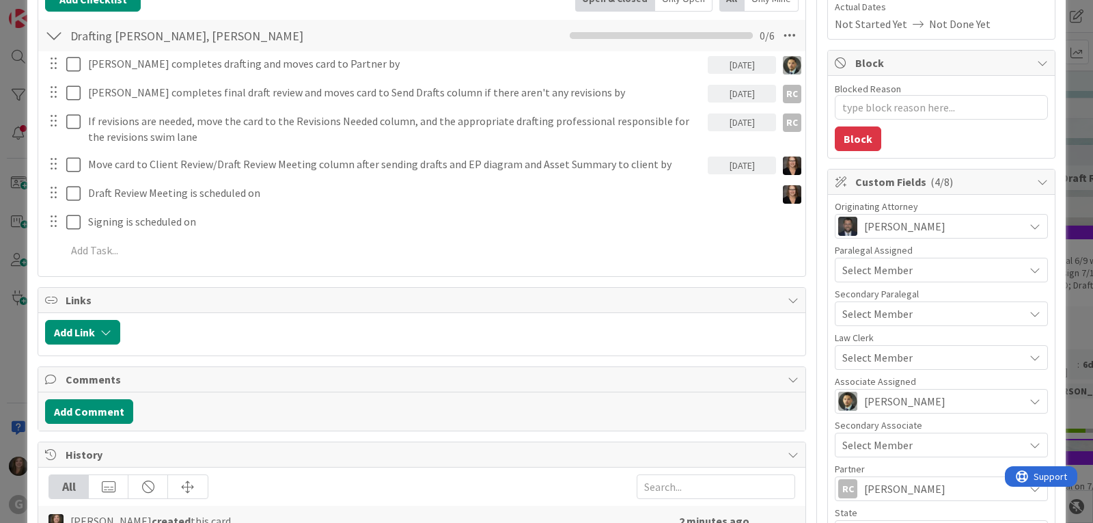
scroll to position [283, 0]
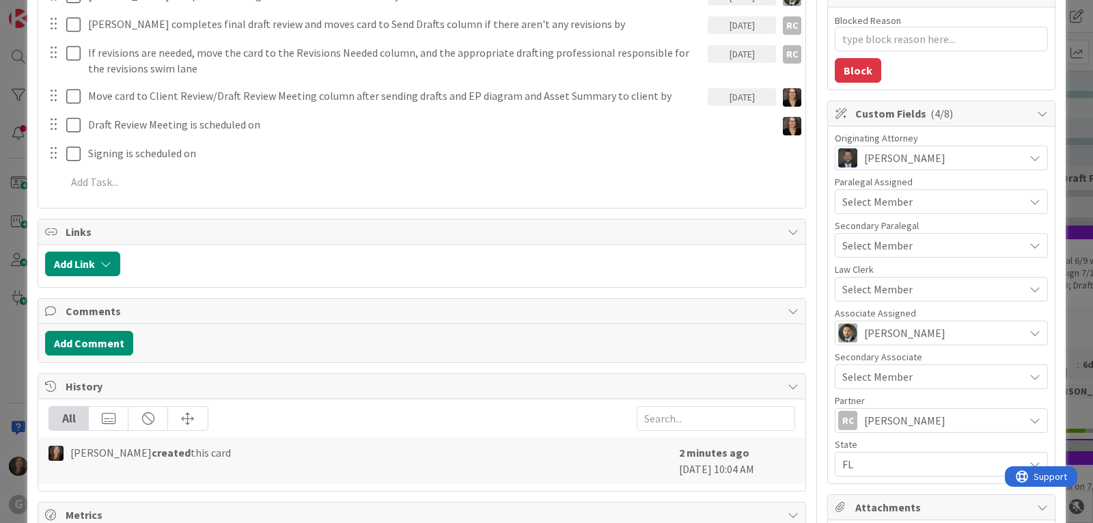
click at [0, 0] on span "[PERSON_NAME]" at bounding box center [0, 0] width 0 height 0
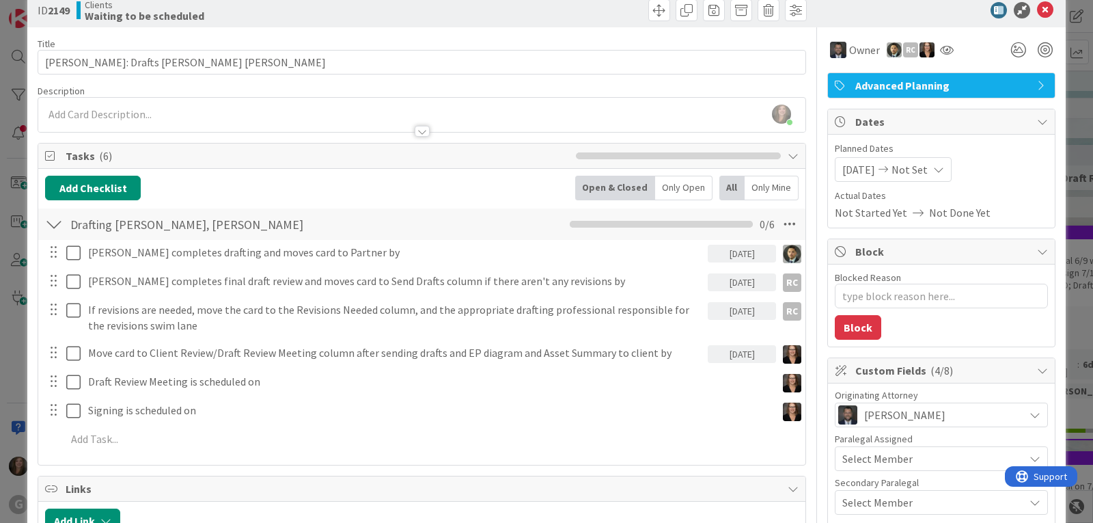
scroll to position [0, 0]
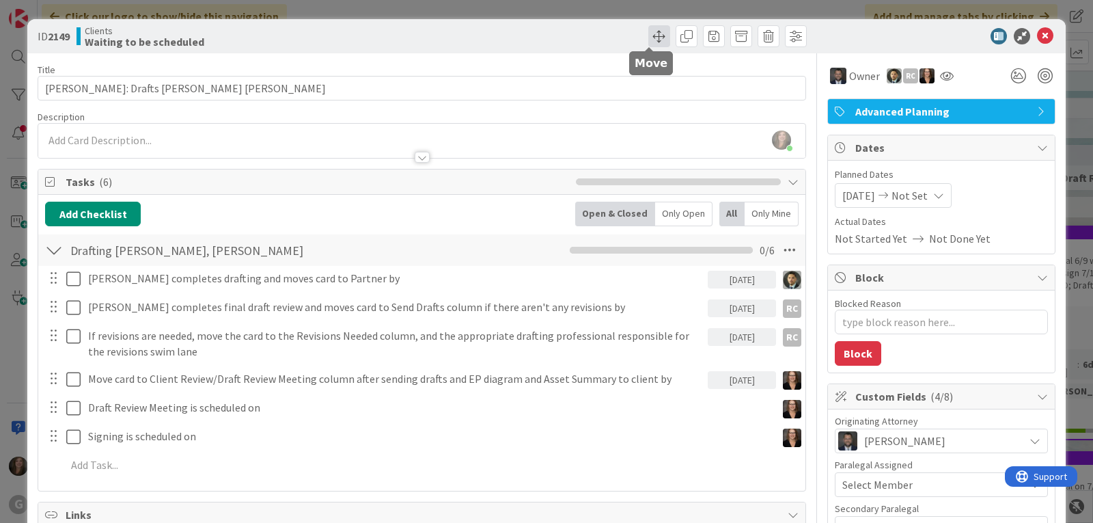
click at [649, 33] on span at bounding box center [660, 36] width 22 height 22
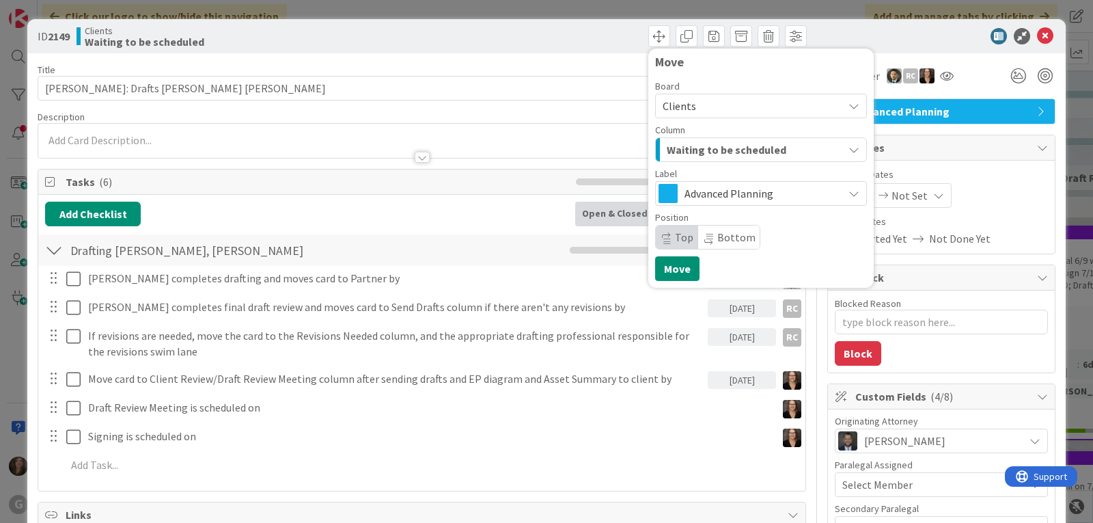
click at [840, 141] on button "Waiting to be scheduled" at bounding box center [761, 149] width 212 height 25
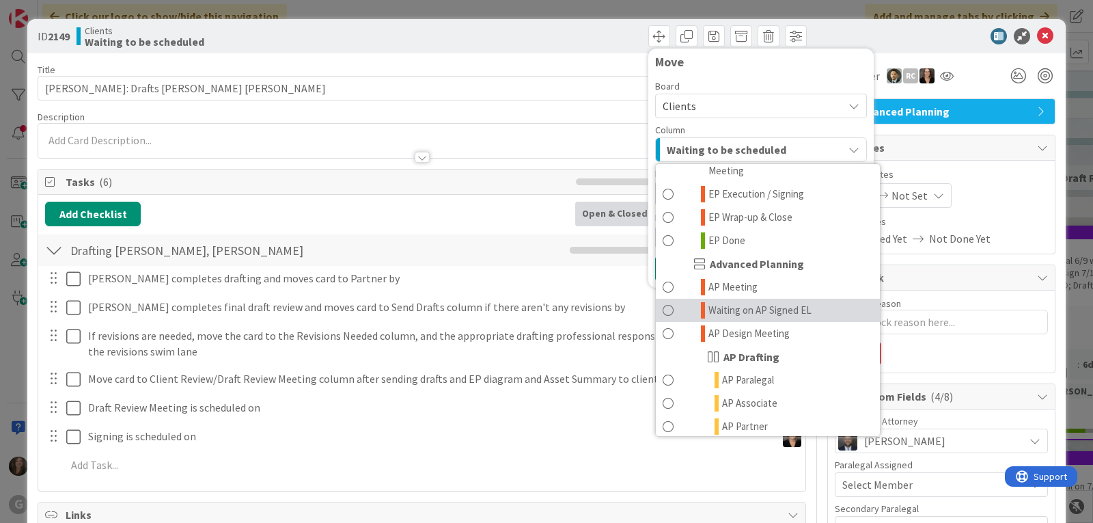
scroll to position [410, 0]
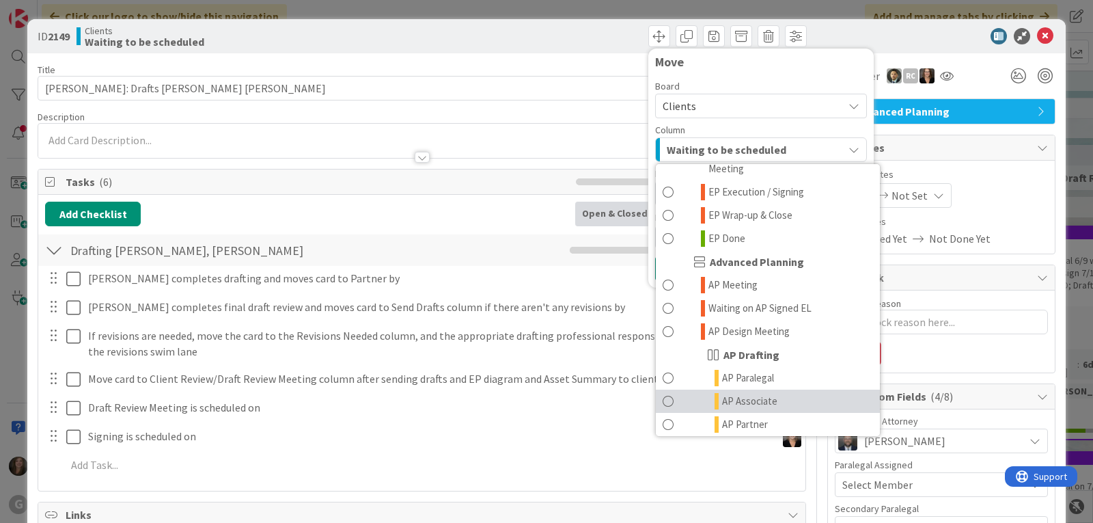
click at [770, 390] on link "AP Associate" at bounding box center [768, 401] width 224 height 23
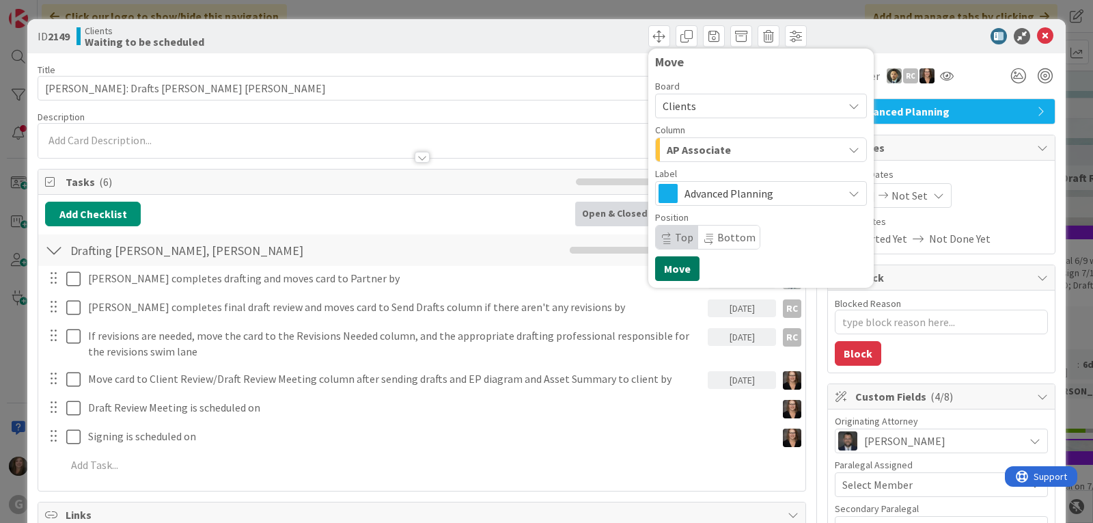
click at [666, 268] on button "Move" at bounding box center [677, 268] width 44 height 25
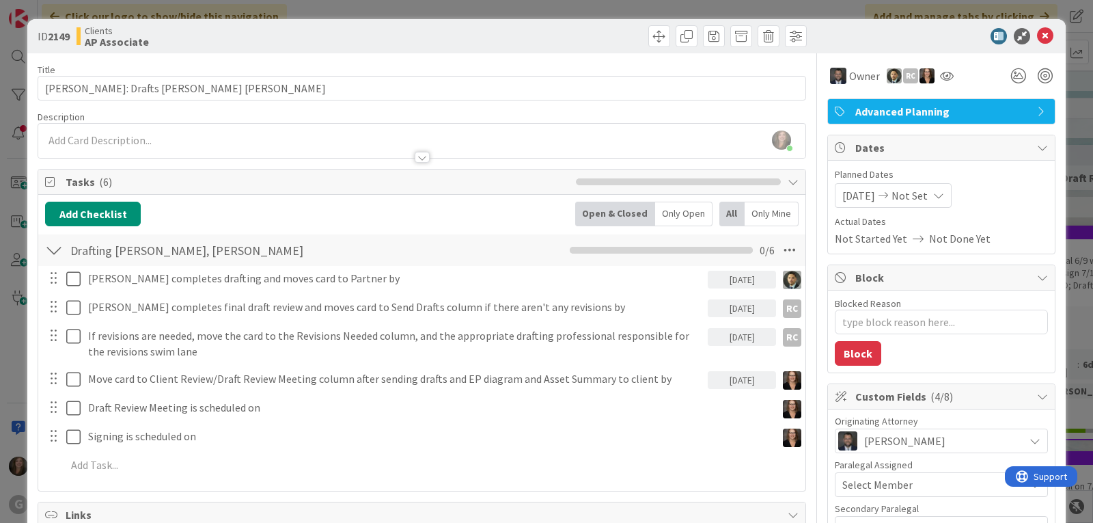
type textarea "x"
click at [117, 141] on div "[PERSON_NAME] joined 2 m ago" at bounding box center [421, 141] width 767 height 34
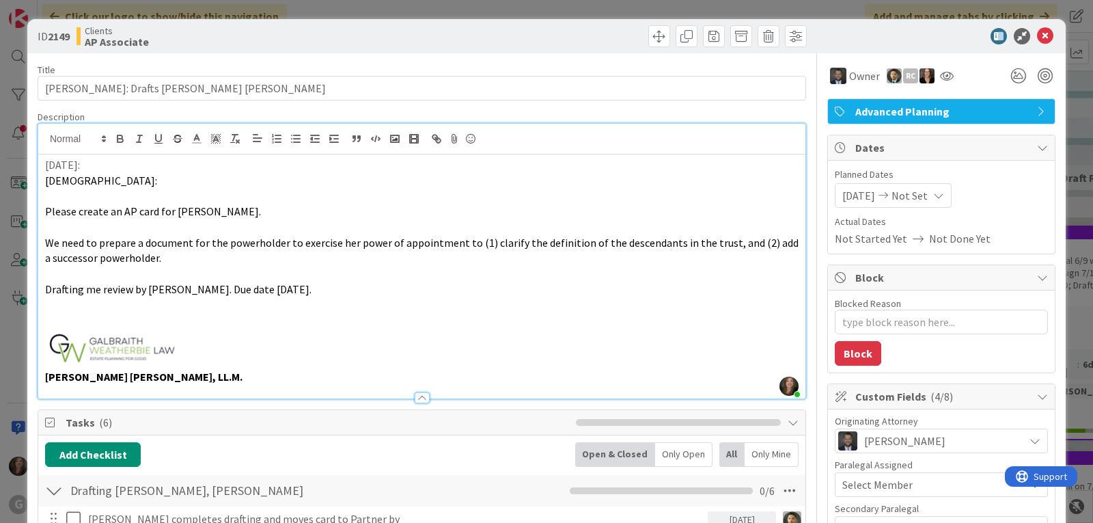
click at [249, 346] on p at bounding box center [422, 348] width 754 height 41
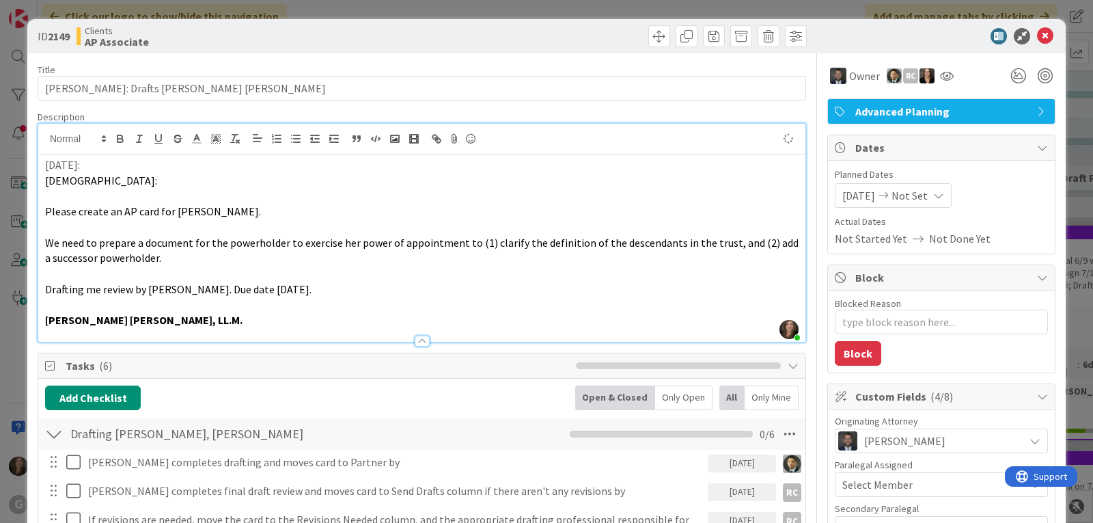
type textarea "x"
click at [1037, 32] on icon at bounding box center [1045, 36] width 16 height 16
